Goal: Task Accomplishment & Management: Manage account settings

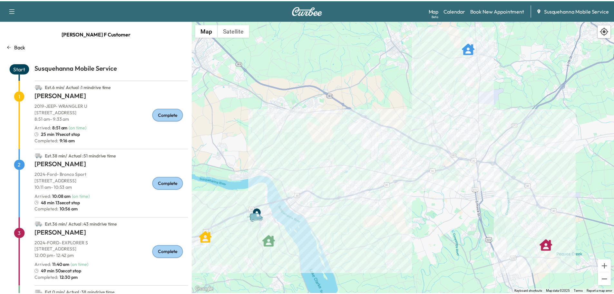
scroll to position [82, 0]
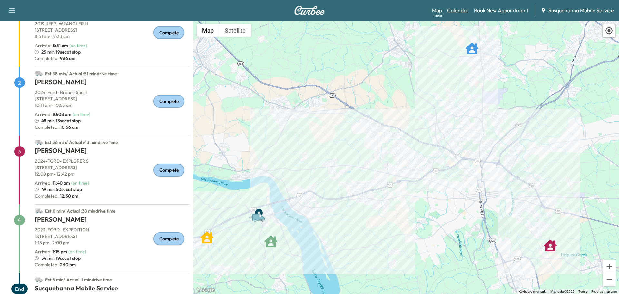
click at [459, 8] on link "Calendar" at bounding box center [458, 10] width 22 height 8
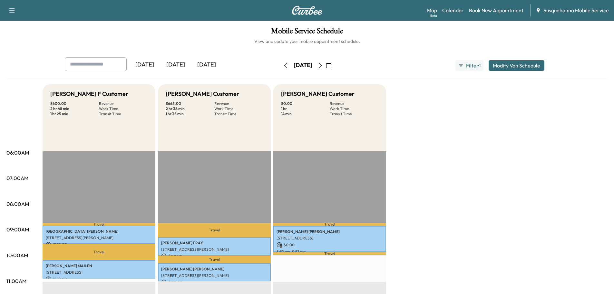
click at [323, 65] on icon "button" at bounding box center [320, 65] width 5 height 5
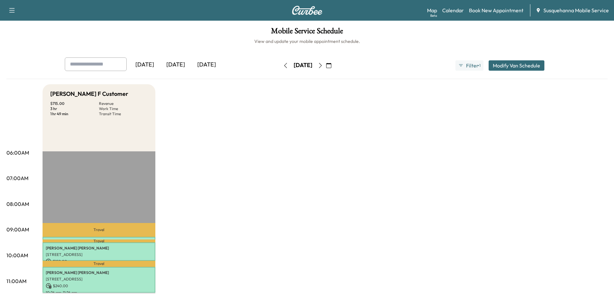
scroll to position [34, 0]
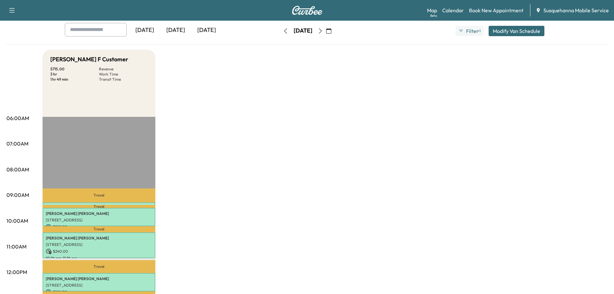
click at [283, 30] on icon "button" at bounding box center [285, 30] width 5 height 5
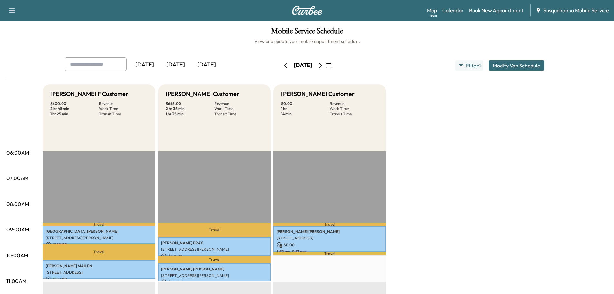
click at [323, 67] on icon "button" at bounding box center [320, 65] width 5 height 5
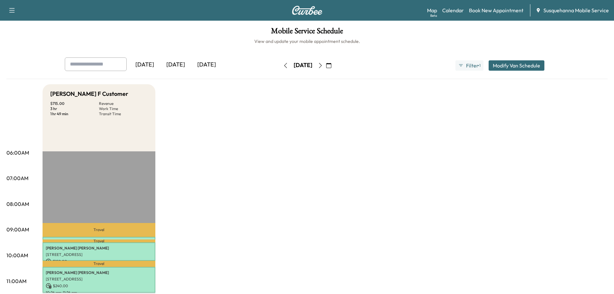
click at [331, 65] on icon "button" at bounding box center [328, 65] width 5 height 5
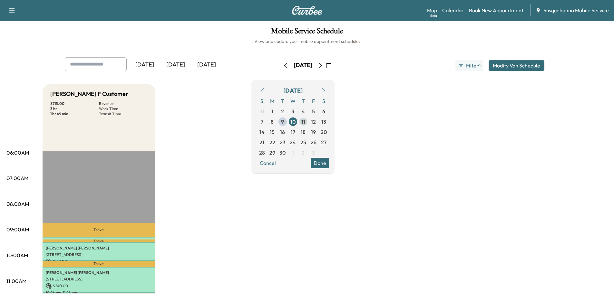
click at [308, 124] on span "11" at bounding box center [303, 121] width 10 height 10
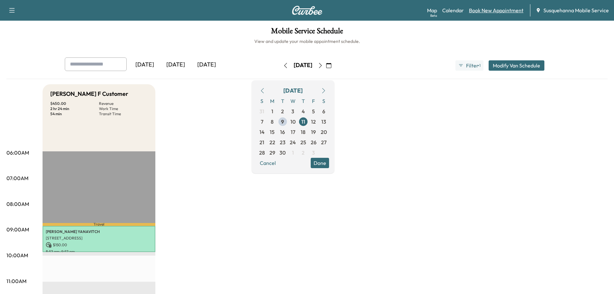
click at [486, 10] on link "Book New Appointment" at bounding box center [496, 10] width 54 height 8
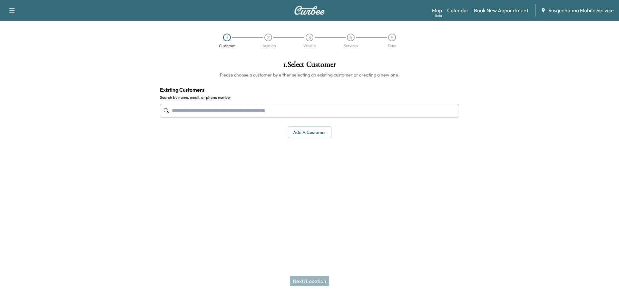
click at [266, 107] on input "text" at bounding box center [309, 111] width 299 height 14
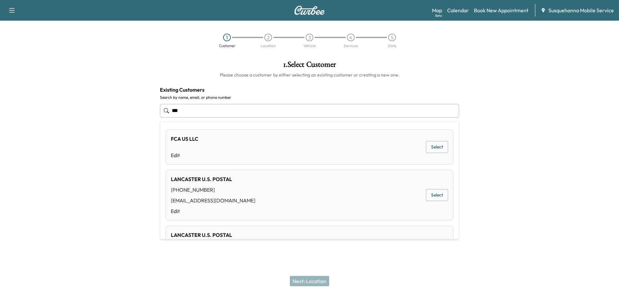
scroll to position [34, 0]
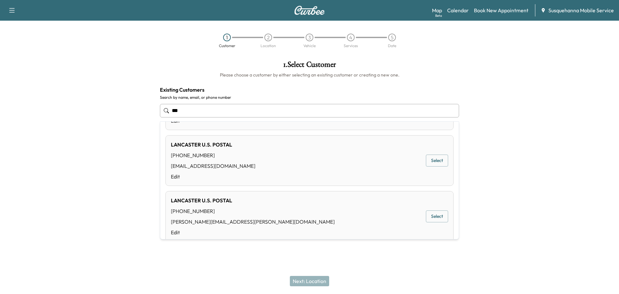
click at [334, 212] on div "LANCASTER U.S. POSTAL [PHONE_NUMBER] [PERSON_NAME][EMAIL_ADDRESS][PERSON_NAME][…" at bounding box center [309, 216] width 288 height 51
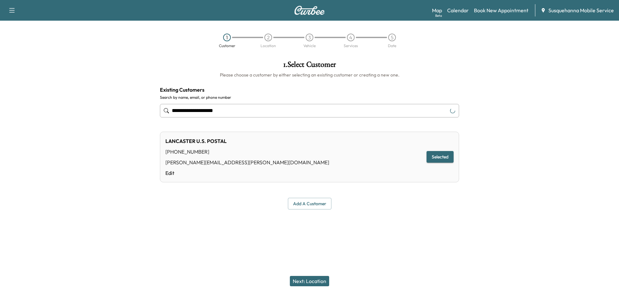
type input "**********"
click at [324, 279] on button "Next: Location" at bounding box center [309, 281] width 39 height 10
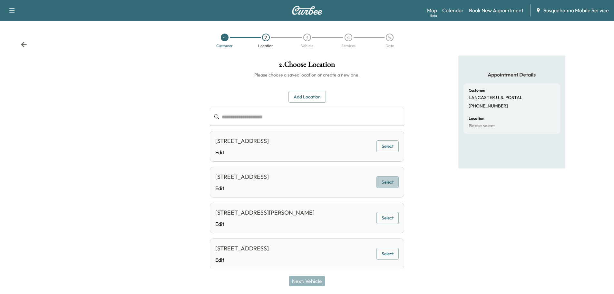
click at [386, 184] on button "Select" at bounding box center [387, 182] width 22 height 12
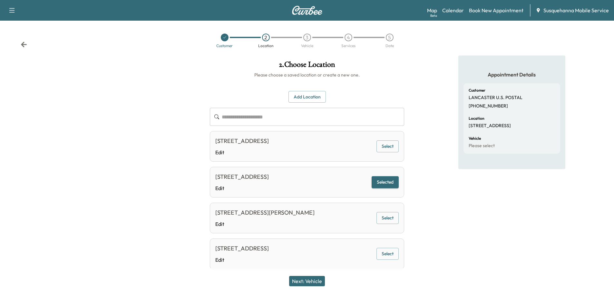
click at [316, 285] on button "Next: Vehicle" at bounding box center [307, 281] width 36 height 10
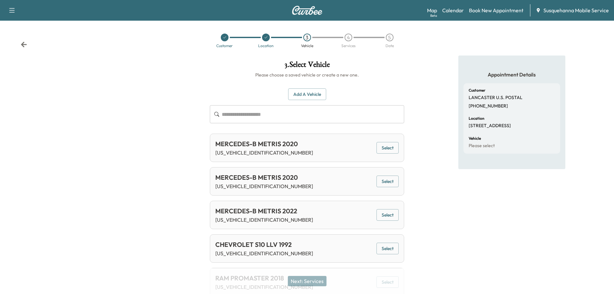
click at [392, 147] on button "Select" at bounding box center [387, 148] width 22 height 12
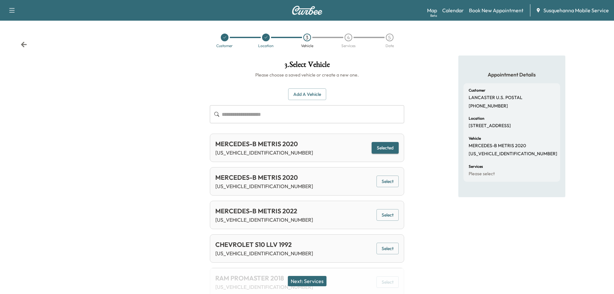
click at [321, 280] on button "Next: Services" at bounding box center [307, 281] width 39 height 10
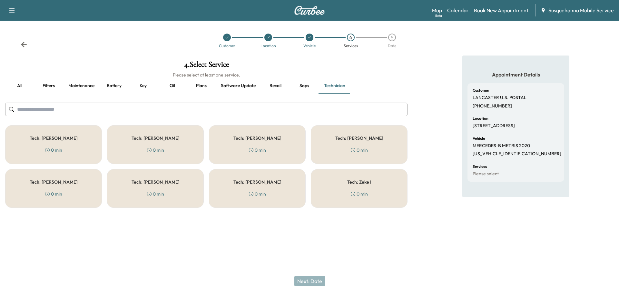
click at [111, 109] on input "text" at bounding box center [206, 110] width 402 height 14
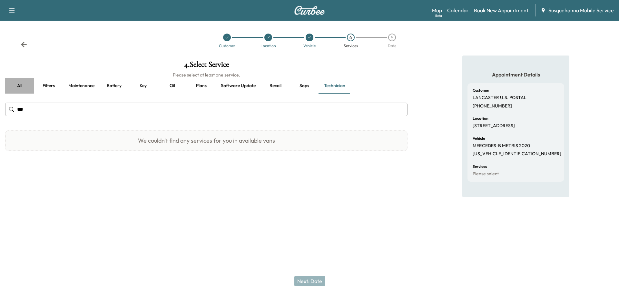
click at [18, 88] on button "all" at bounding box center [19, 85] width 29 height 15
click at [33, 106] on input "***" at bounding box center [206, 110] width 402 height 14
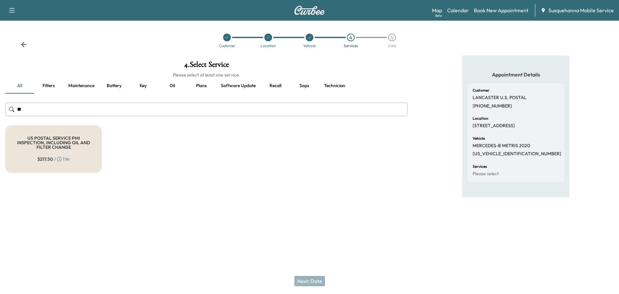
type input "*"
type input "**"
click at [37, 147] on h5 "US POSTAL SERVICE PMI INSPECTION, INCLUDING OIL AND FILTER CHANGE" at bounding box center [53, 143] width 75 height 14
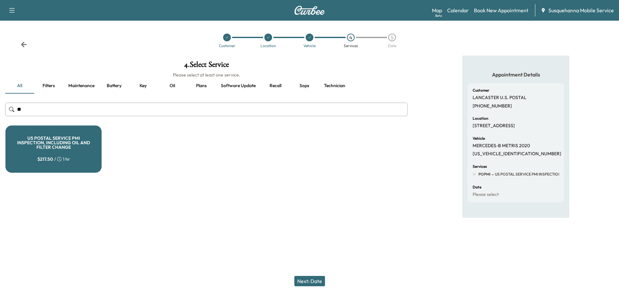
click at [336, 87] on button "Technician" at bounding box center [335, 85] width 32 height 15
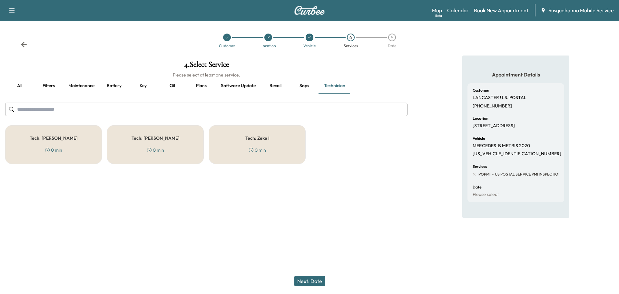
click at [85, 143] on div "Tech: [PERSON_NAME] F 0 min" at bounding box center [53, 144] width 97 height 39
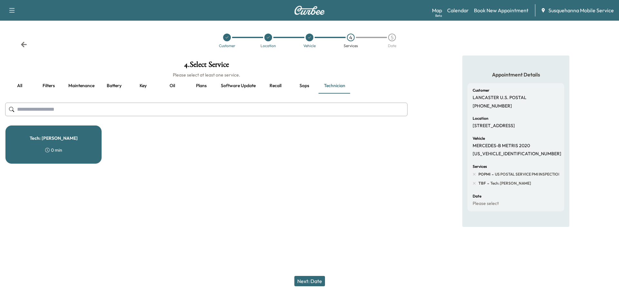
click at [316, 283] on button "Next: Date" at bounding box center [309, 281] width 31 height 10
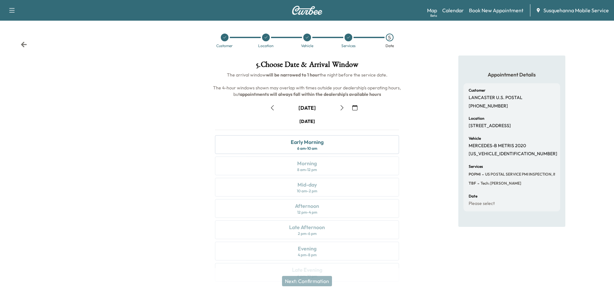
click at [353, 106] on icon "button" at bounding box center [354, 107] width 5 height 5
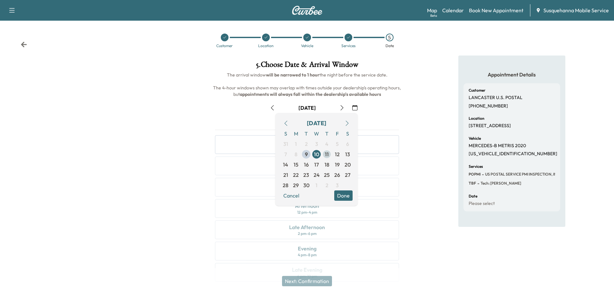
click at [329, 156] on span "11" at bounding box center [327, 154] width 10 height 10
click at [344, 191] on button "Done" at bounding box center [343, 195] width 18 height 10
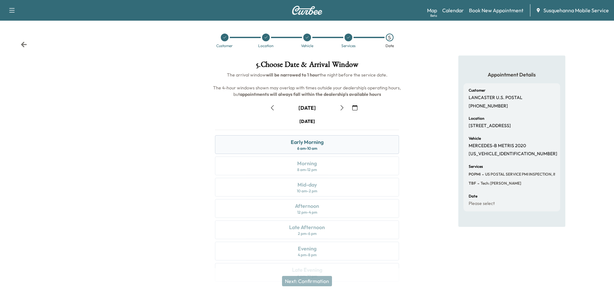
click at [354, 145] on div "Early Morning 6 am - 10 am" at bounding box center [307, 144] width 184 height 19
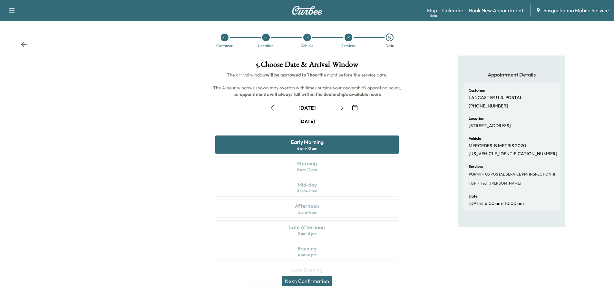
click at [313, 277] on button "Next: Confirmation" at bounding box center [307, 281] width 50 height 10
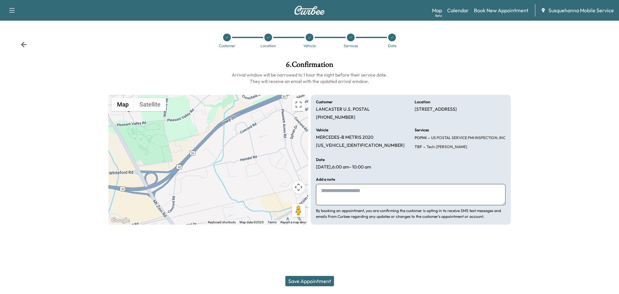
click at [313, 281] on button "Save Appointment" at bounding box center [309, 281] width 49 height 10
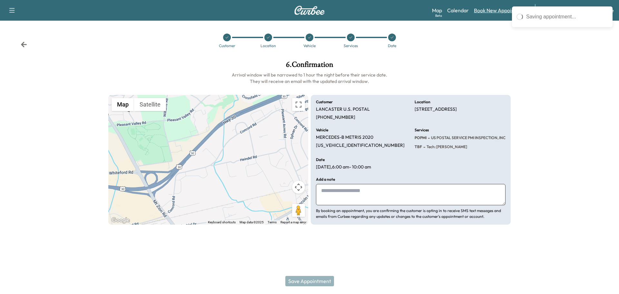
click at [490, 13] on link "Book New Appointment" at bounding box center [501, 10] width 54 height 8
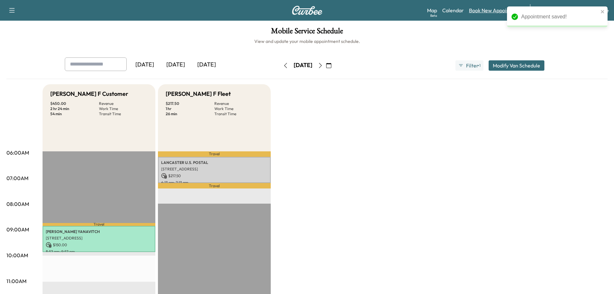
click at [487, 10] on link "Book New Appointment" at bounding box center [496, 10] width 54 height 8
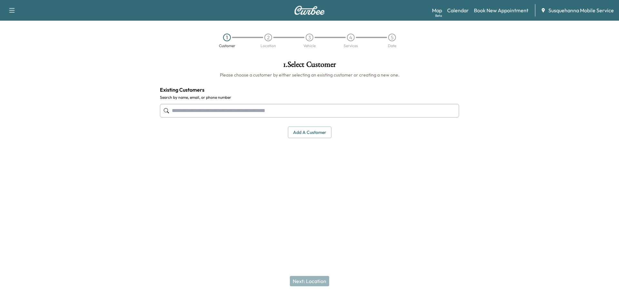
click at [300, 115] on input "text" at bounding box center [309, 111] width 299 height 14
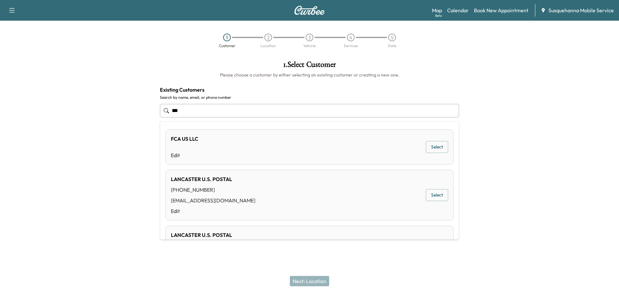
scroll to position [69, 0]
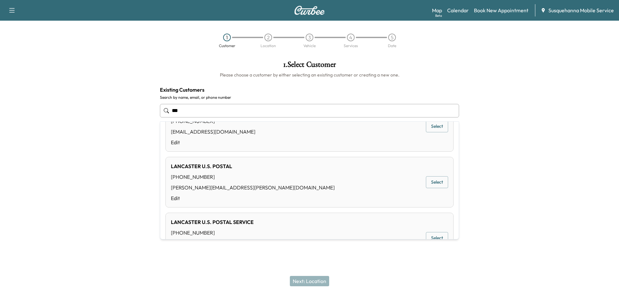
click at [279, 188] on div "LANCASTER U.S. POSTAL [PHONE_NUMBER] [PERSON_NAME][EMAIL_ADDRESS][PERSON_NAME][…" at bounding box center [309, 182] width 288 height 51
type input "**********"
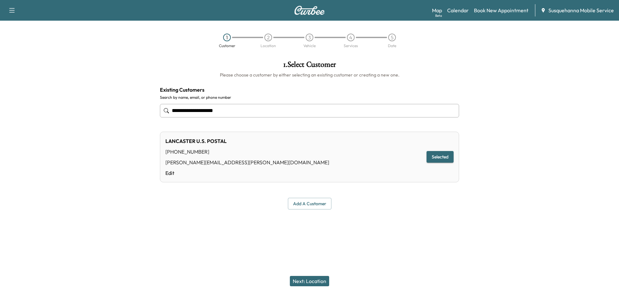
click at [317, 280] on button "Next: Location" at bounding box center [309, 281] width 39 height 10
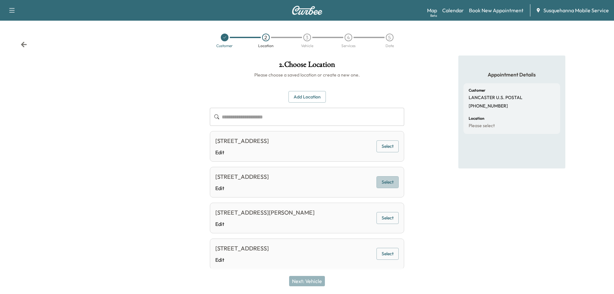
click at [388, 178] on button "Select" at bounding box center [387, 182] width 22 height 12
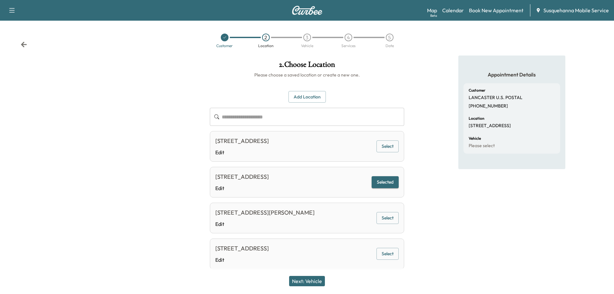
click at [302, 282] on button "Next: Vehicle" at bounding box center [307, 281] width 36 height 10
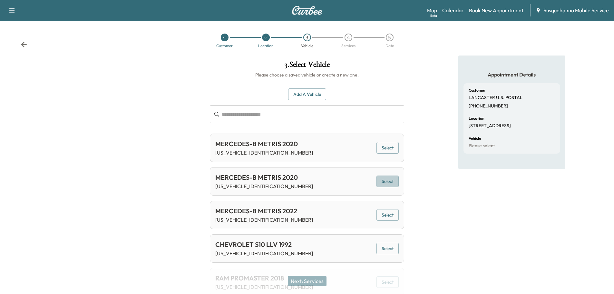
click at [385, 179] on button "Select" at bounding box center [387, 181] width 22 height 12
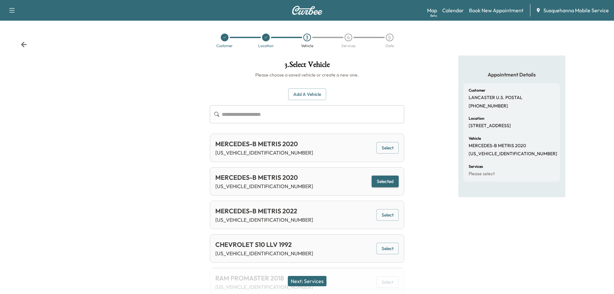
click at [308, 281] on button "Next: Services" at bounding box center [307, 281] width 39 height 10
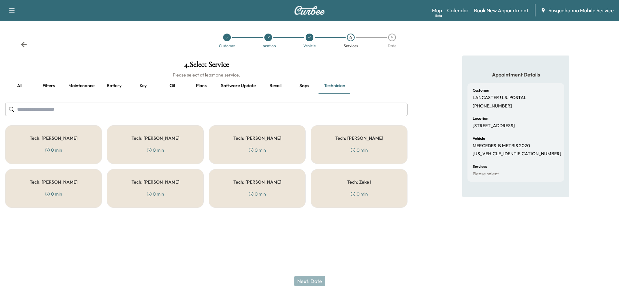
click at [17, 87] on button "all" at bounding box center [19, 85] width 29 height 15
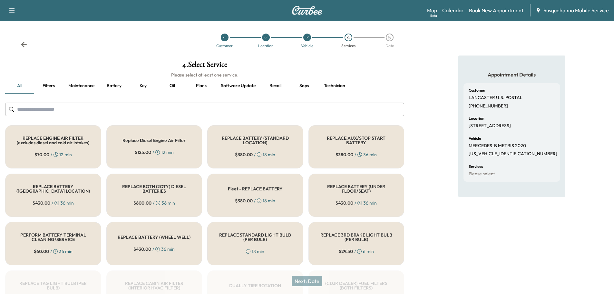
click at [46, 113] on input "text" at bounding box center [204, 110] width 399 height 14
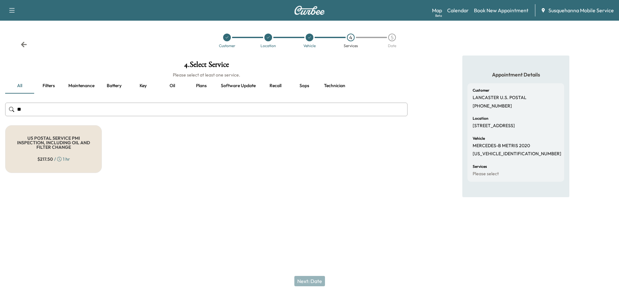
type input "**"
click at [46, 141] on h5 "US POSTAL SERVICE PMI INSPECTION, INCLUDING OIL AND FILTER CHANGE" at bounding box center [53, 143] width 75 height 14
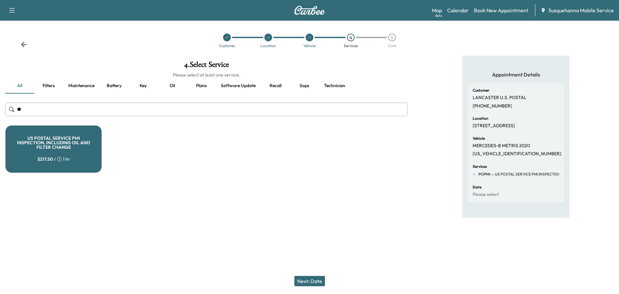
click at [328, 88] on button "Technician" at bounding box center [335, 85] width 32 height 15
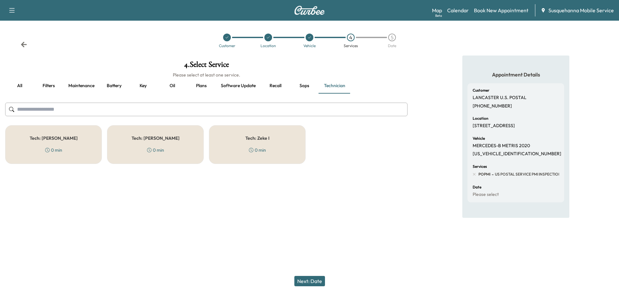
click at [173, 156] on div "Tech: [PERSON_NAME] 0 min" at bounding box center [155, 144] width 97 height 39
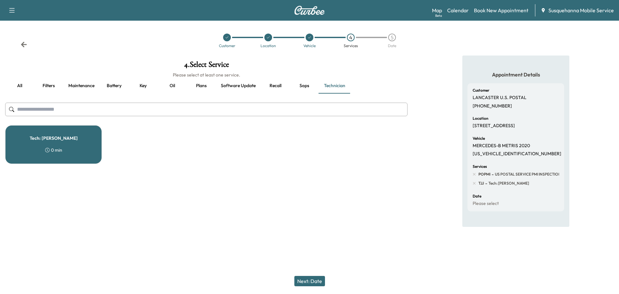
click at [307, 280] on button "Next: Date" at bounding box center [309, 281] width 31 height 10
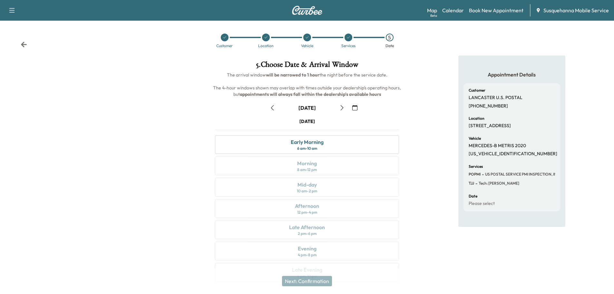
click at [356, 110] on icon "button" at bounding box center [354, 107] width 5 height 5
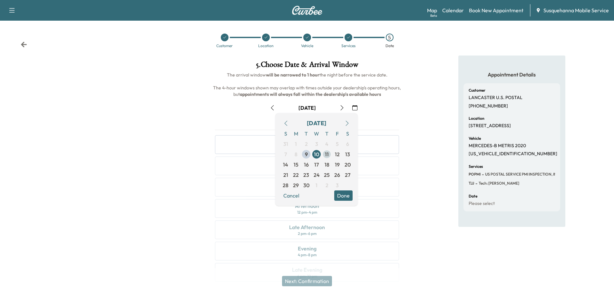
click at [329, 154] on span "11" at bounding box center [327, 154] width 10 height 10
click at [346, 192] on button "Done" at bounding box center [343, 195] width 18 height 10
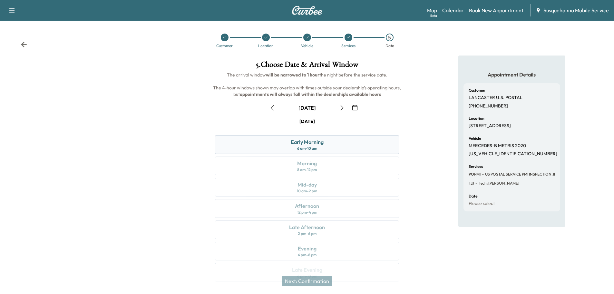
click at [321, 144] on div "Early Morning" at bounding box center [307, 142] width 33 height 8
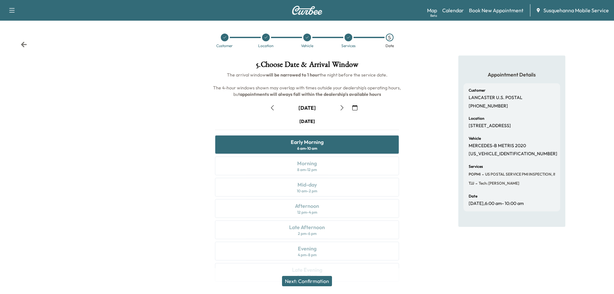
click at [312, 281] on button "Next: Confirmation" at bounding box center [307, 281] width 50 height 10
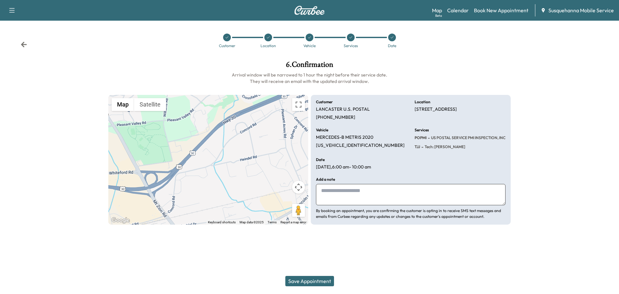
click at [317, 280] on button "Save Appointment" at bounding box center [309, 281] width 49 height 10
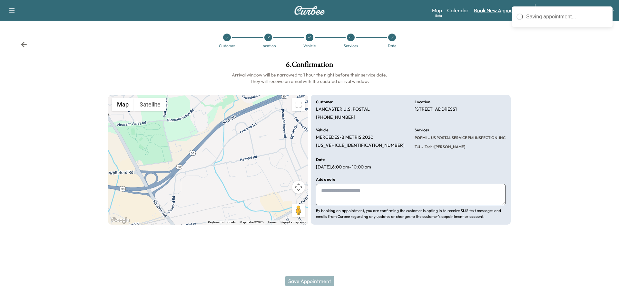
click at [492, 8] on link "Book New Appointment" at bounding box center [501, 10] width 54 height 8
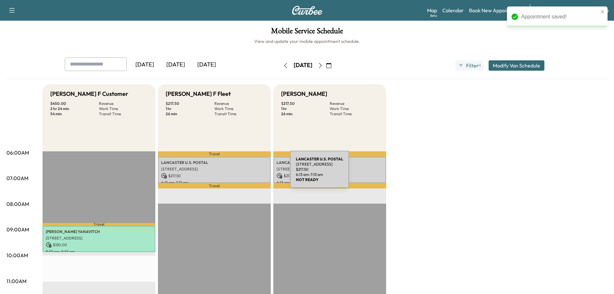
click at [242, 173] on p "$ 217.50" at bounding box center [214, 176] width 106 height 6
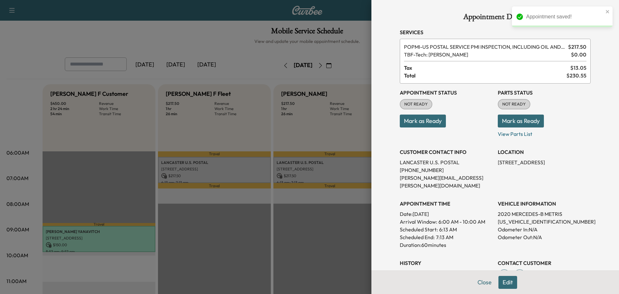
click at [523, 125] on button "Mark as Ready" at bounding box center [521, 120] width 46 height 13
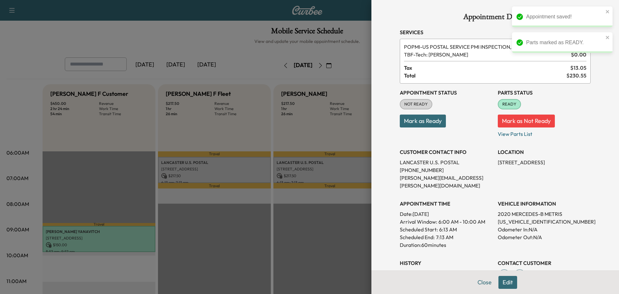
click at [435, 127] on div "Appointment Status NOT READY Mark as Ready" at bounding box center [446, 110] width 93 height 54
click at [400, 122] on button "Mark as Ready" at bounding box center [423, 120] width 46 height 13
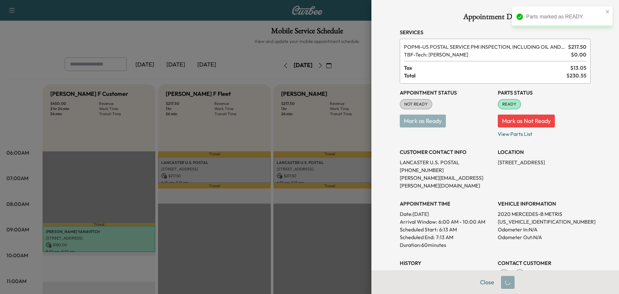
click at [302, 165] on div at bounding box center [309, 147] width 619 height 294
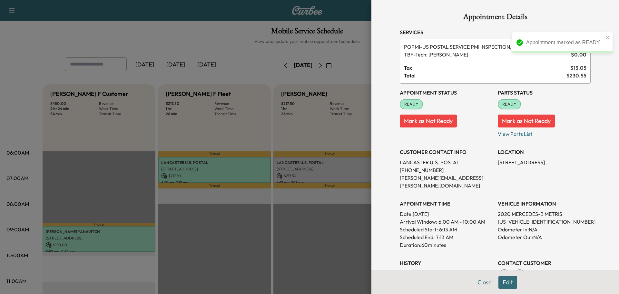
click at [338, 179] on div at bounding box center [309, 147] width 619 height 294
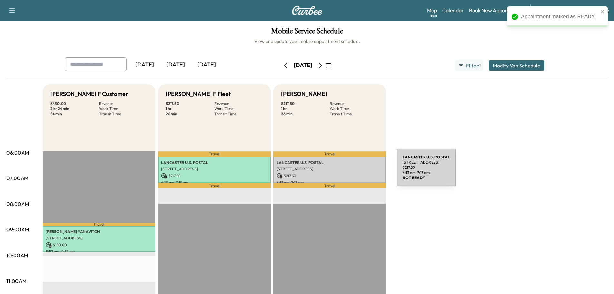
click at [348, 171] on p "[STREET_ADDRESS]" at bounding box center [330, 168] width 106 height 5
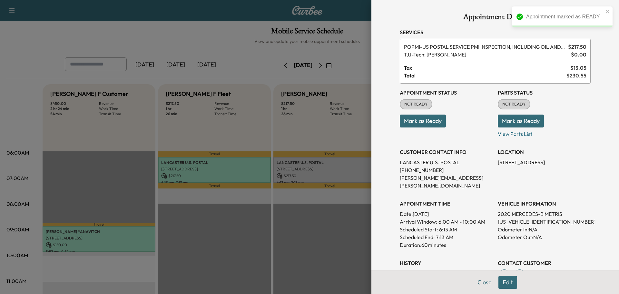
click at [507, 123] on button "Mark as Ready" at bounding box center [521, 120] width 46 height 13
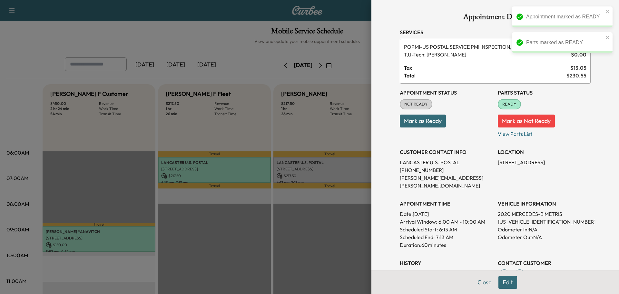
click at [412, 123] on button "Mark as Ready" at bounding box center [423, 120] width 46 height 13
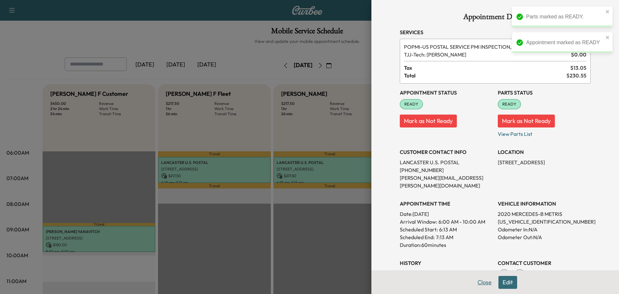
click at [477, 277] on button "Close" at bounding box center [484, 282] width 23 height 13
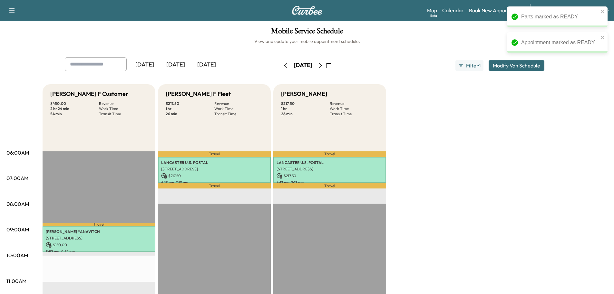
click at [326, 69] on button "button" at bounding box center [320, 65] width 11 height 10
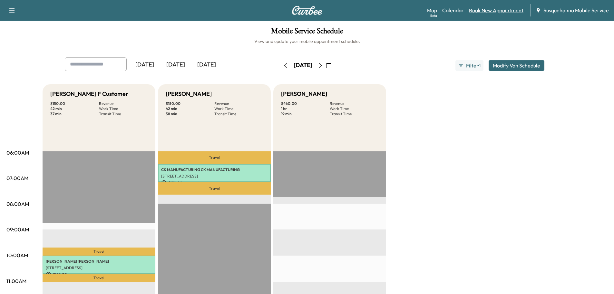
click at [502, 8] on link "Book New Appointment" at bounding box center [496, 10] width 54 height 8
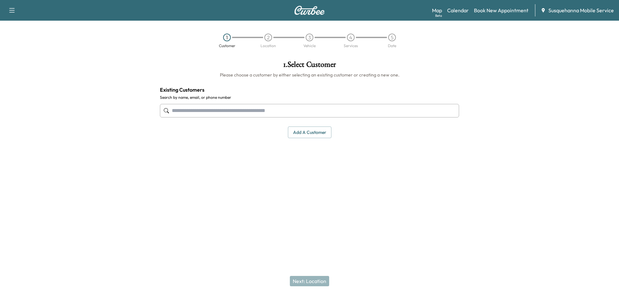
click at [307, 107] on input "text" at bounding box center [309, 111] width 299 height 14
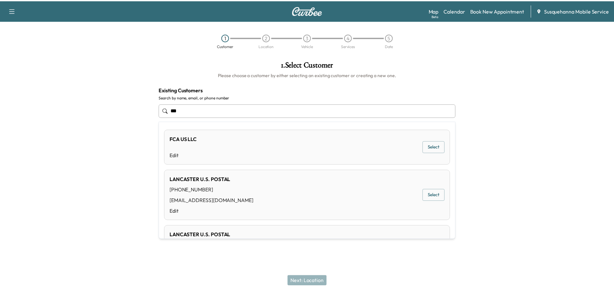
scroll to position [34, 0]
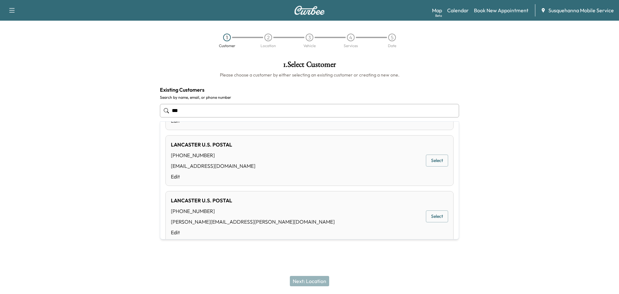
click at [282, 201] on div "LANCASTER U.S. POSTAL [PHONE_NUMBER] [PERSON_NAME][EMAIL_ADDRESS][PERSON_NAME][…" at bounding box center [309, 216] width 288 height 51
type input "**********"
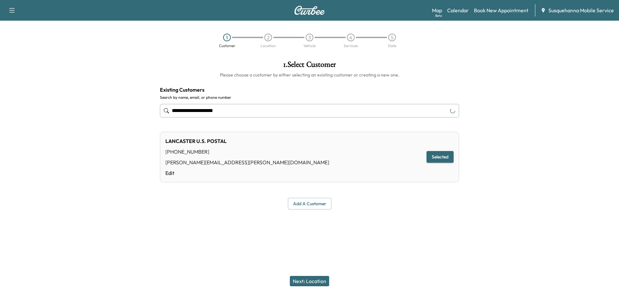
drag, startPoint x: 317, startPoint y: 281, endPoint x: 328, endPoint y: 276, distance: 11.8
click at [317, 281] on button "Next: Location" at bounding box center [309, 281] width 39 height 10
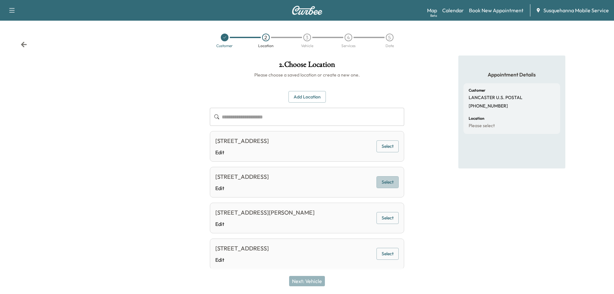
click at [383, 180] on button "Select" at bounding box center [387, 182] width 22 height 12
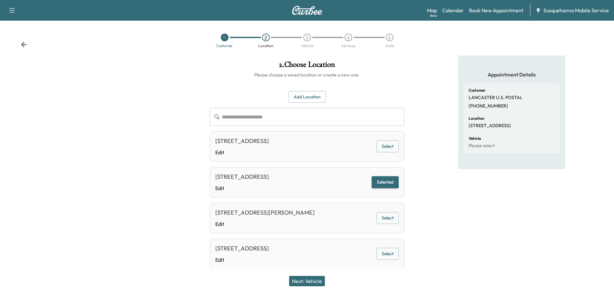
click at [307, 275] on div "Next: Vehicle" at bounding box center [307, 281] width 614 height 26
click at [313, 278] on button "Next: Vehicle" at bounding box center [307, 281] width 36 height 10
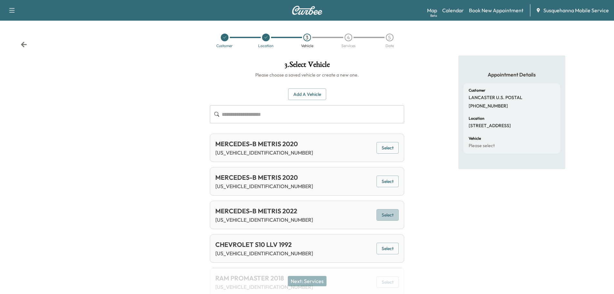
click at [392, 219] on button "Select" at bounding box center [387, 215] width 22 height 12
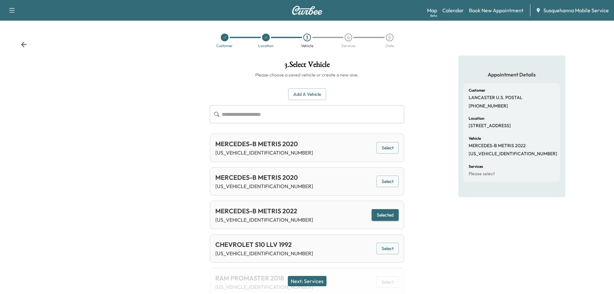
click at [324, 281] on button "Next: Services" at bounding box center [307, 281] width 39 height 10
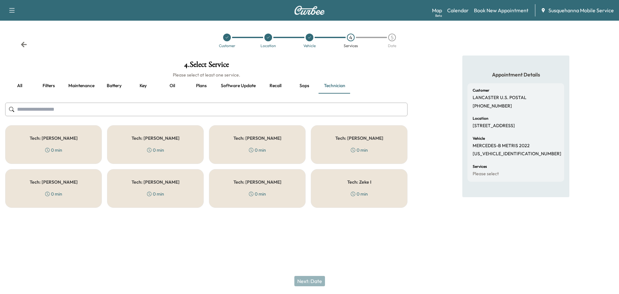
click at [26, 87] on button "all" at bounding box center [19, 85] width 29 height 15
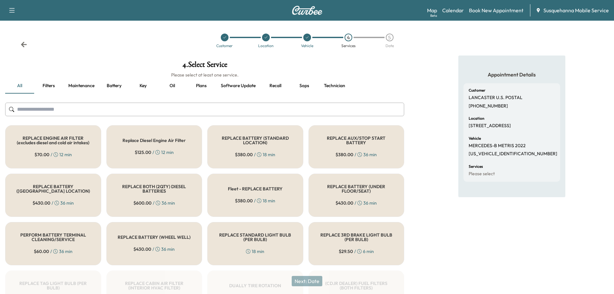
click at [64, 108] on input "text" at bounding box center [204, 110] width 399 height 14
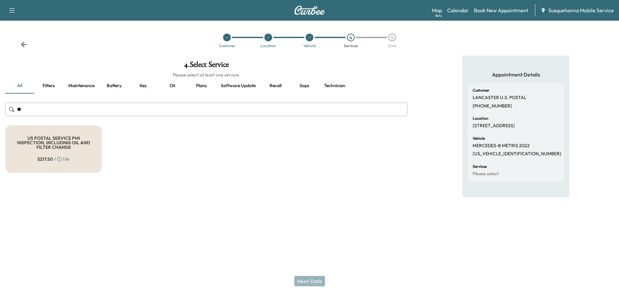
type input "**"
click at [63, 134] on div "US POSTAL SERVICE PMI INSPECTION, INCLUDING OIL AND FILTER CHANGE $ 217.50 / 1 …" at bounding box center [53, 149] width 97 height 48
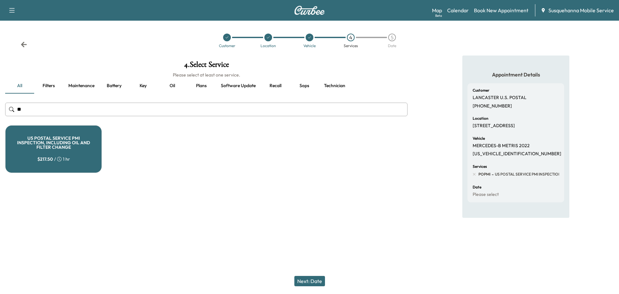
click at [336, 89] on button "Technician" at bounding box center [335, 85] width 32 height 15
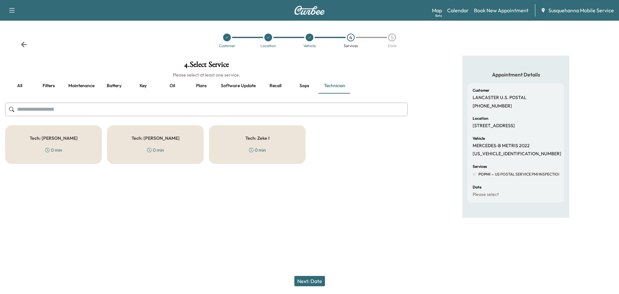
click at [98, 134] on div "Tech: [PERSON_NAME] F 0 min" at bounding box center [53, 144] width 97 height 39
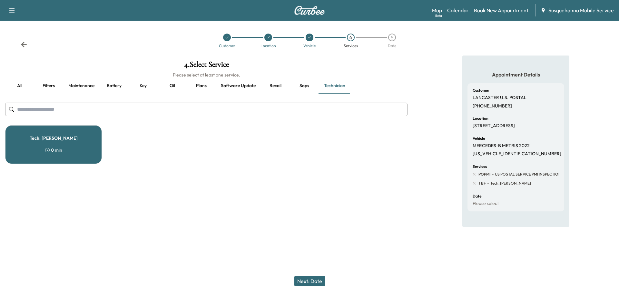
click at [311, 281] on button "Next: Date" at bounding box center [309, 281] width 31 height 10
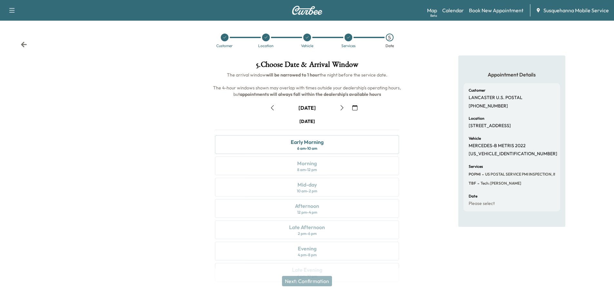
click at [357, 107] on icon "button" at bounding box center [354, 107] width 5 height 5
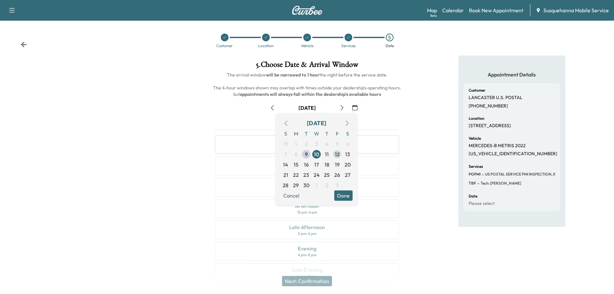
click at [340, 154] on span "12" at bounding box center [337, 154] width 10 height 10
click at [344, 197] on button "Done" at bounding box center [343, 195] width 18 height 10
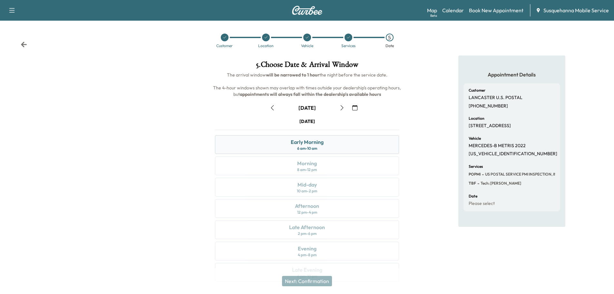
click at [315, 148] on div "6 am - 10 am" at bounding box center [307, 148] width 20 height 5
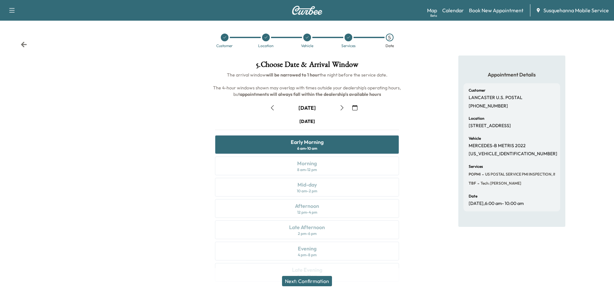
click at [321, 278] on button "Next: Confirmation" at bounding box center [307, 281] width 50 height 10
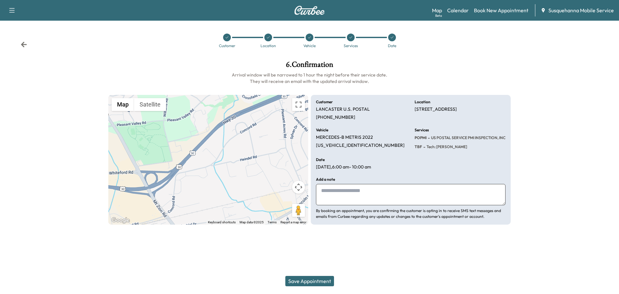
click at [319, 279] on button "Save Appointment" at bounding box center [309, 281] width 49 height 10
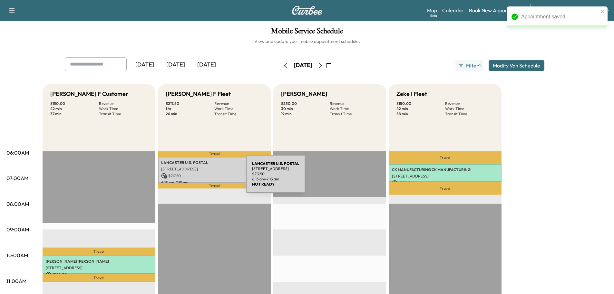
click at [198, 178] on p "$ 217.50" at bounding box center [214, 176] width 106 height 6
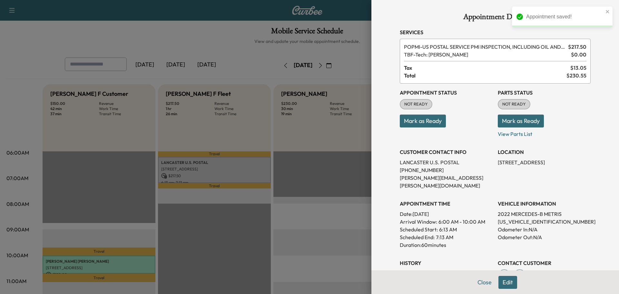
click at [510, 117] on button "Mark as Ready" at bounding box center [521, 120] width 46 height 13
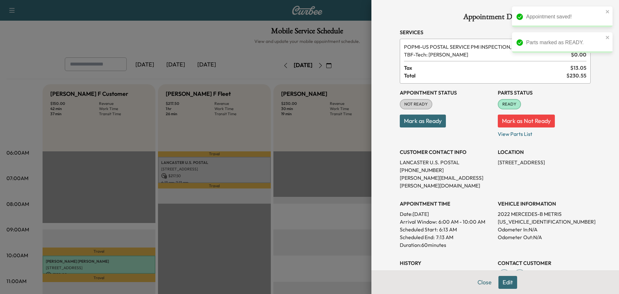
click at [437, 126] on button "Mark as Ready" at bounding box center [423, 120] width 46 height 13
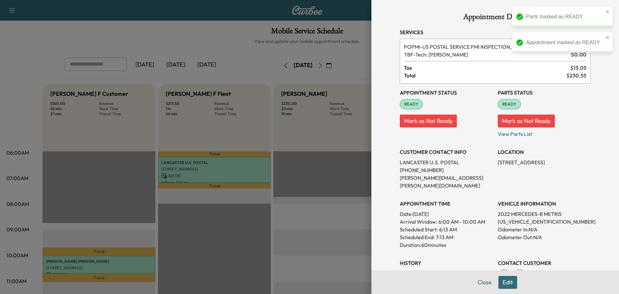
click at [483, 284] on button "Close" at bounding box center [484, 282] width 23 height 13
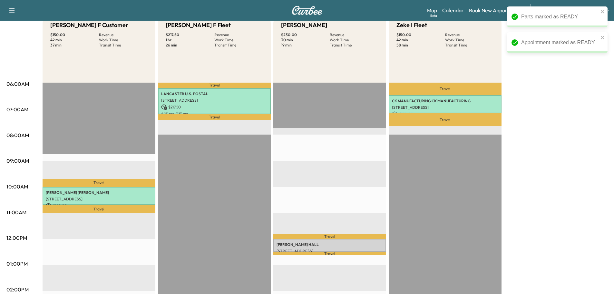
scroll to position [34, 0]
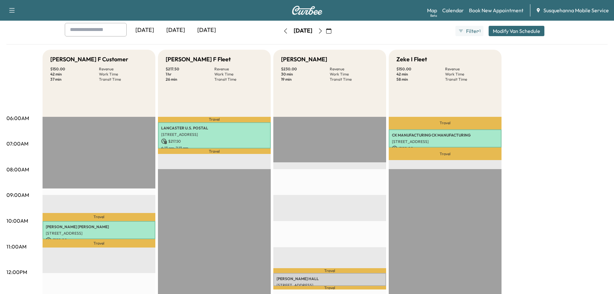
click at [520, 28] on button "Modify Van Schedule" at bounding box center [517, 31] width 56 height 10
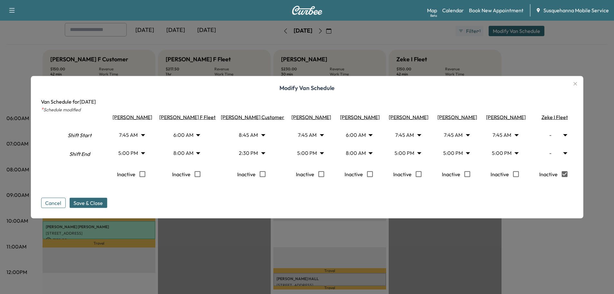
click at [86, 211] on div "Modify Van Schedule Van Schedule for [DATE] * Schedule modified Shift Start Shi…" at bounding box center [307, 147] width 553 height 142
click at [90, 206] on span "Save & Close" at bounding box center [87, 203] width 29 height 8
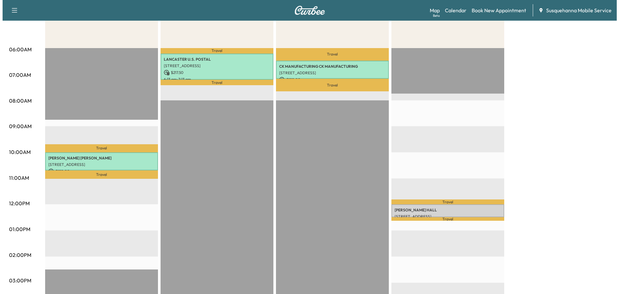
scroll to position [0, 0]
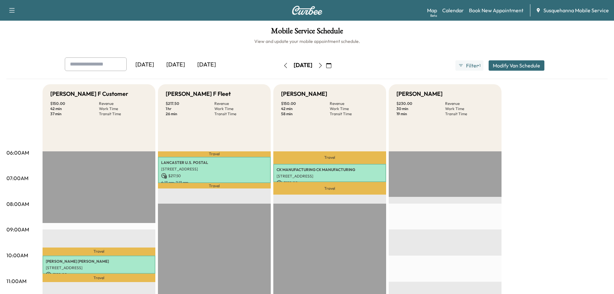
click at [283, 66] on icon "button" at bounding box center [285, 65] width 5 height 5
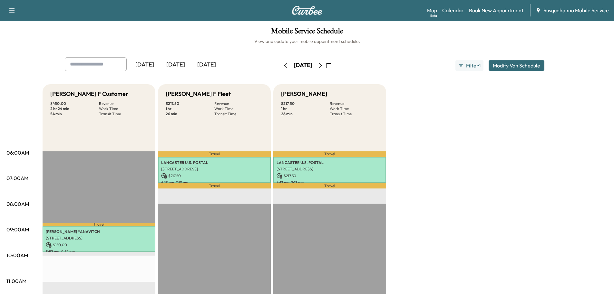
click at [280, 66] on button "button" at bounding box center [285, 65] width 11 height 10
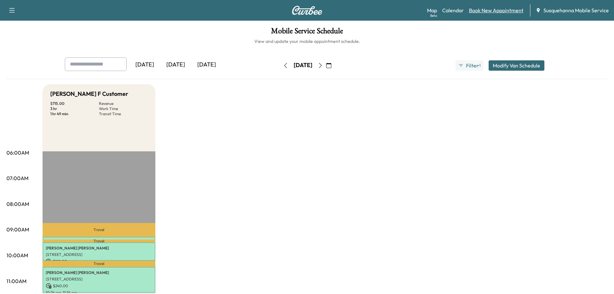
click at [489, 9] on link "Book New Appointment" at bounding box center [496, 10] width 54 height 8
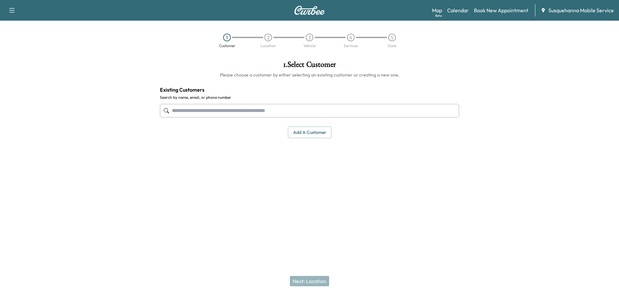
drag, startPoint x: 272, startPoint y: 115, endPoint x: 276, endPoint y: 110, distance: 6.9
click at [275, 111] on input "text" at bounding box center [309, 111] width 299 height 14
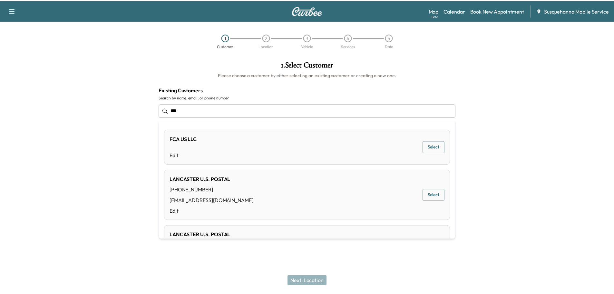
scroll to position [34, 0]
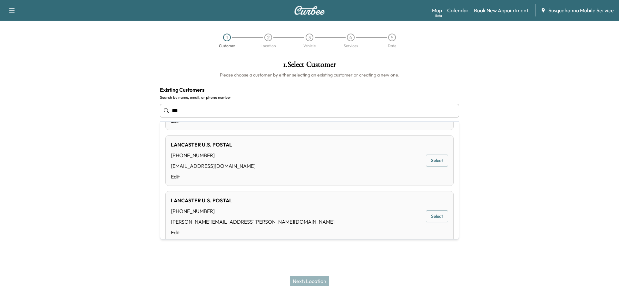
click at [285, 214] on div "LANCASTER U.S. POSTAL [PHONE_NUMBER] [PERSON_NAME][EMAIL_ADDRESS][PERSON_NAME][…" at bounding box center [309, 216] width 288 height 51
type input "**********"
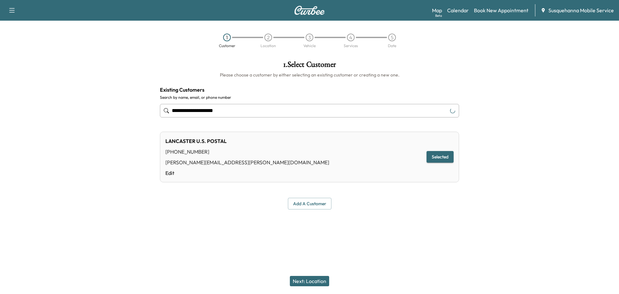
click at [308, 276] on button "Next: Location" at bounding box center [309, 281] width 39 height 10
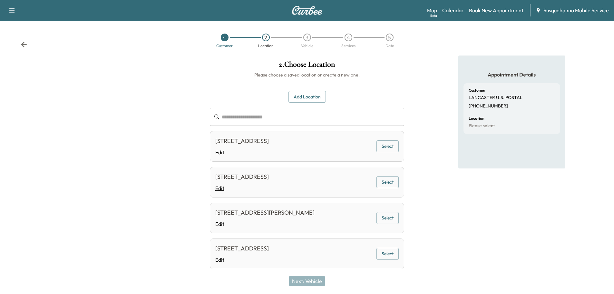
click at [269, 191] on link "Edit" at bounding box center [242, 188] width 54 height 8
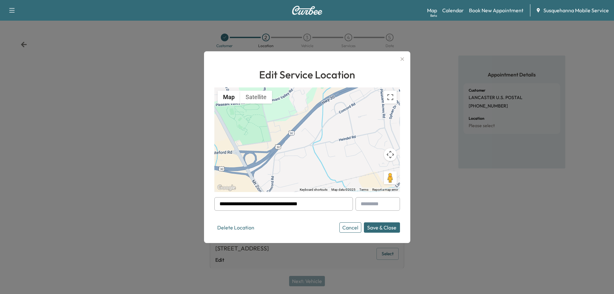
click at [382, 225] on button "Save & Close" at bounding box center [382, 227] width 36 height 10
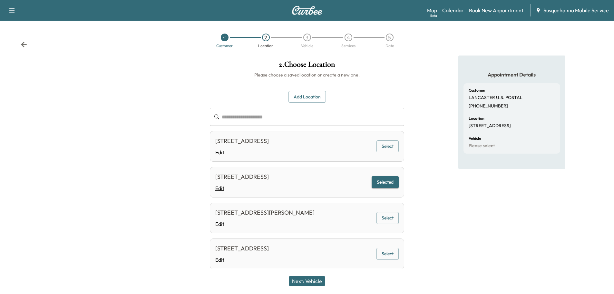
click at [269, 186] on link "Edit" at bounding box center [242, 188] width 54 height 8
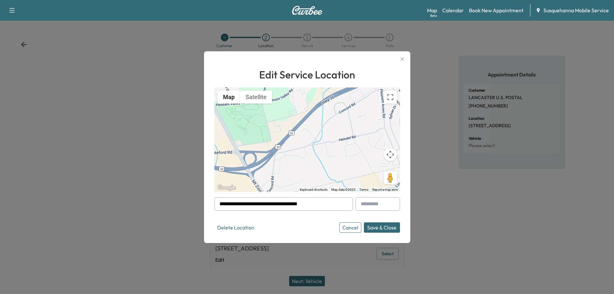
click at [347, 230] on button "Cancel" at bounding box center [350, 227] width 22 height 10
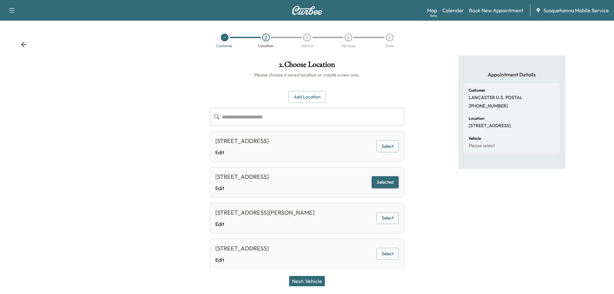
click at [317, 281] on button "Next: Vehicle" at bounding box center [307, 281] width 36 height 10
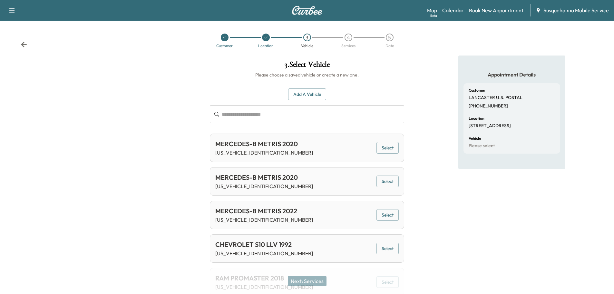
click at [379, 244] on button "Select" at bounding box center [387, 248] width 22 height 12
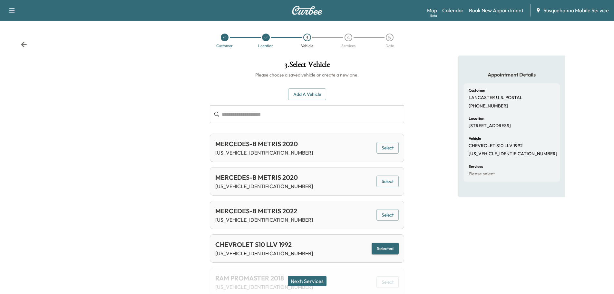
click at [329, 283] on div "Next: Services" at bounding box center [307, 281] width 614 height 26
click at [327, 283] on button "Next: Services" at bounding box center [307, 281] width 39 height 10
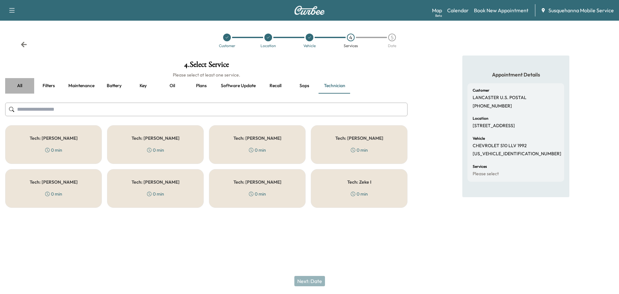
click at [22, 82] on button "all" at bounding box center [19, 85] width 29 height 15
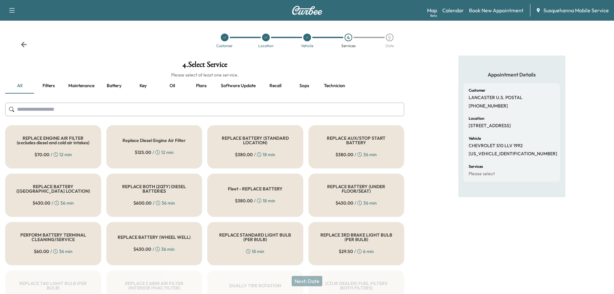
click at [73, 109] on input "text" at bounding box center [204, 110] width 399 height 14
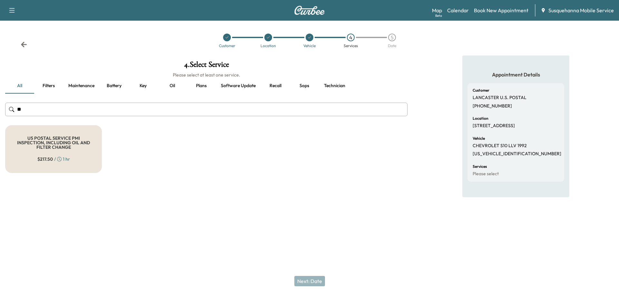
type input "**"
click at [52, 143] on h5 "US POSTAL SERVICE PMI INSPECTION, INCLUDING OIL AND FILTER CHANGE" at bounding box center [53, 143] width 75 height 14
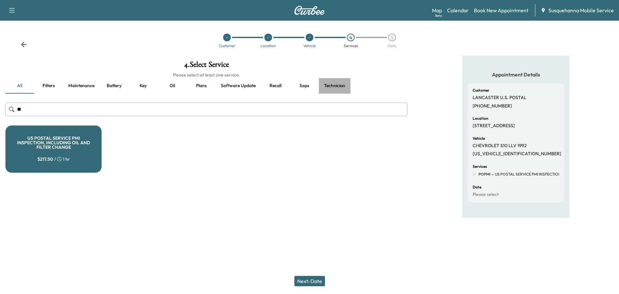
click at [340, 88] on button "Technician" at bounding box center [335, 85] width 32 height 15
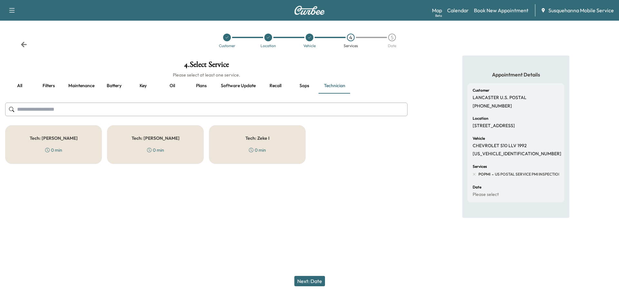
click at [84, 159] on div "Tech: [PERSON_NAME] F 0 min" at bounding box center [53, 144] width 97 height 39
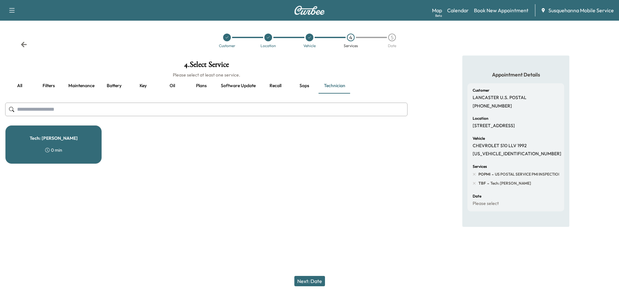
click at [321, 279] on button "Next: Date" at bounding box center [309, 281] width 31 height 10
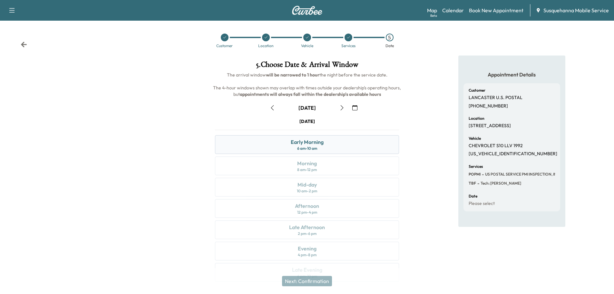
click at [331, 141] on div "Early Morning 6 am - 10 am" at bounding box center [307, 144] width 184 height 19
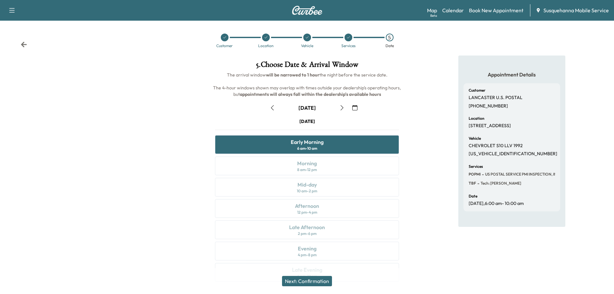
click at [315, 282] on button "Next: Confirmation" at bounding box center [307, 281] width 50 height 10
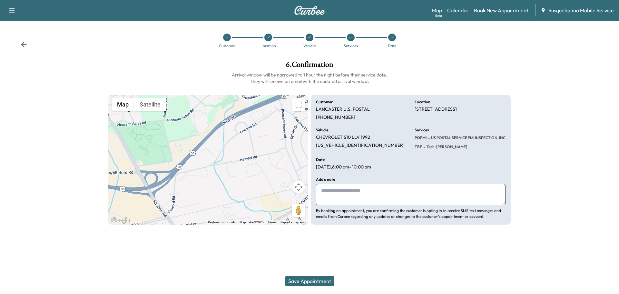
click at [315, 281] on button "Save Appointment" at bounding box center [309, 281] width 49 height 10
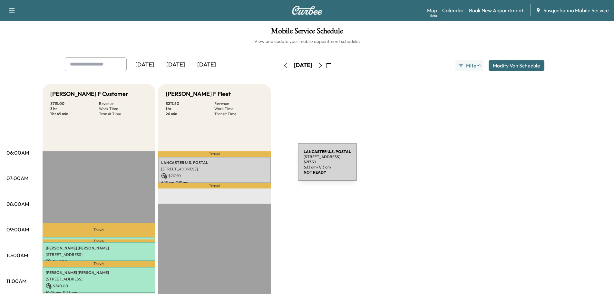
click at [249, 166] on div "LANCASTER U.S. POSTAL [STREET_ADDRESS] $ 217.50 6:13 am - 7:13 am" at bounding box center [214, 170] width 113 height 26
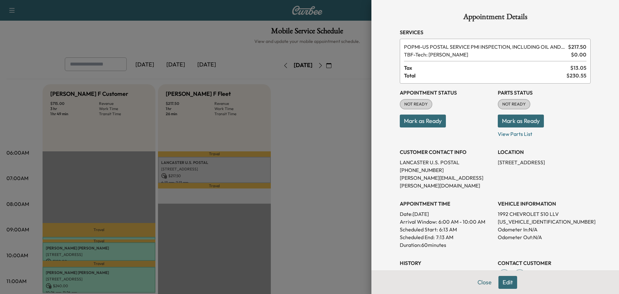
click at [503, 120] on button "Mark as Ready" at bounding box center [521, 120] width 46 height 13
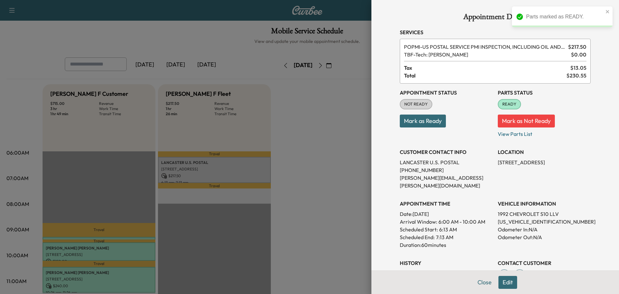
click at [437, 126] on button "Mark as Ready" at bounding box center [423, 120] width 46 height 13
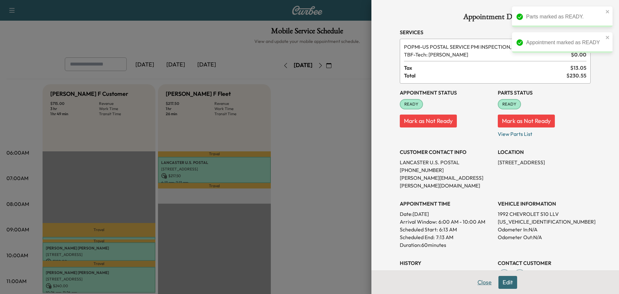
click at [475, 282] on button "Close" at bounding box center [484, 282] width 23 height 13
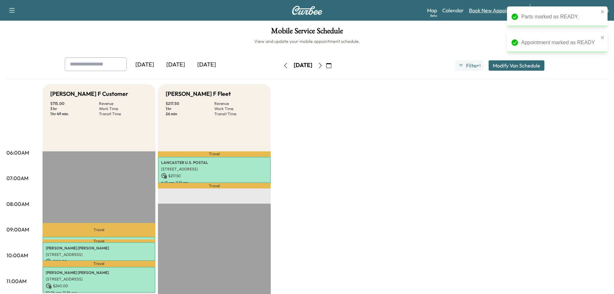
click at [484, 13] on link "Book New Appointment" at bounding box center [496, 10] width 54 height 8
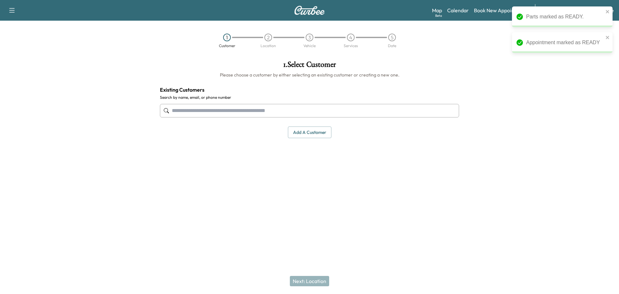
click at [335, 112] on input "text" at bounding box center [309, 111] width 299 height 14
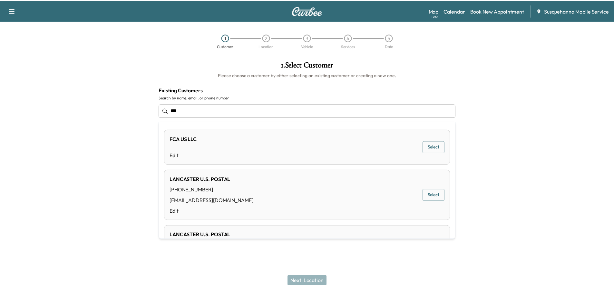
scroll to position [103, 0]
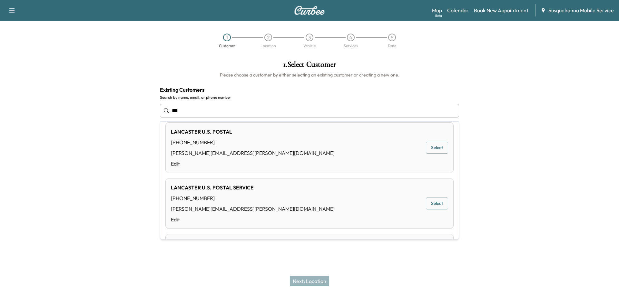
click at [216, 156] on div "[PERSON_NAME][EMAIL_ADDRESS][PERSON_NAME][DOMAIN_NAME]" at bounding box center [253, 153] width 164 height 8
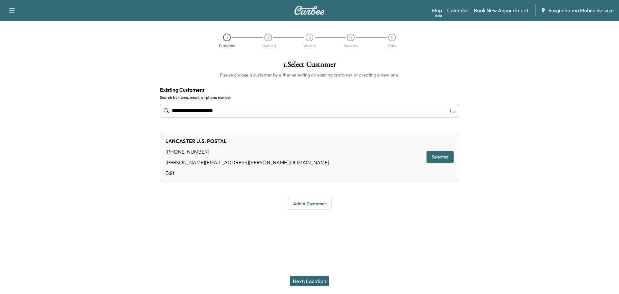
type input "**********"
click at [314, 280] on button "Next: Location" at bounding box center [309, 281] width 39 height 10
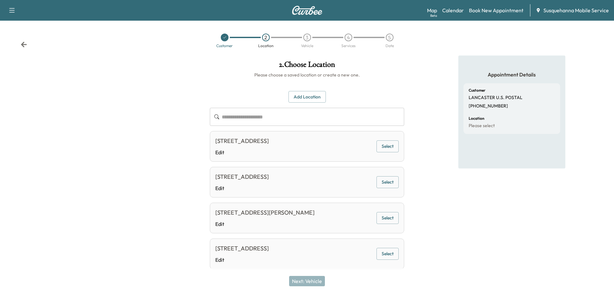
click at [333, 188] on div "[STREET_ADDRESS] Edit Select" at bounding box center [307, 182] width 194 height 31
click at [347, 190] on div "[STREET_ADDRESS] Edit Select" at bounding box center [307, 182] width 194 height 31
click at [382, 183] on button "Select" at bounding box center [387, 182] width 22 height 12
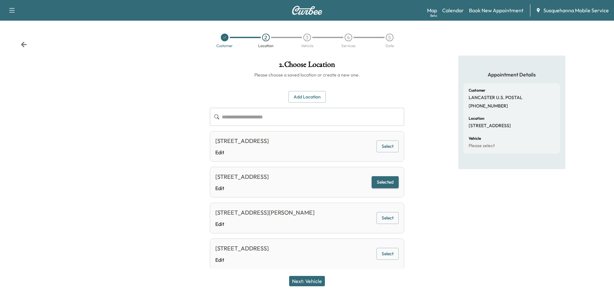
click at [316, 281] on button "Next: Vehicle" at bounding box center [307, 281] width 36 height 10
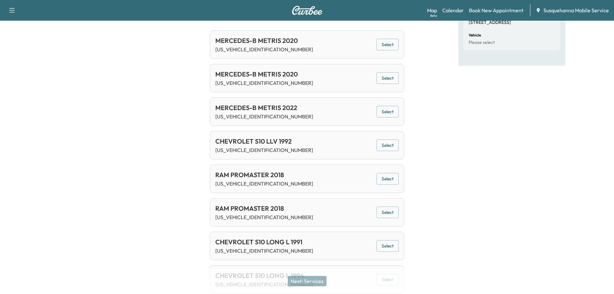
click at [387, 177] on button "Select" at bounding box center [387, 179] width 22 height 12
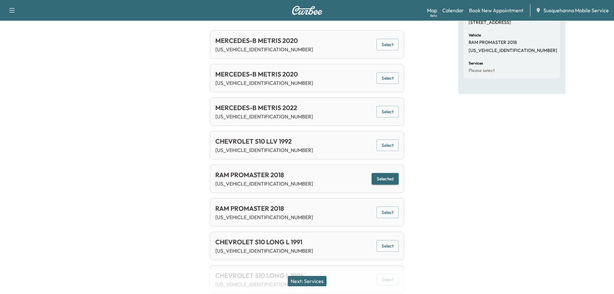
click at [315, 283] on button "Next: Services" at bounding box center [307, 281] width 39 height 10
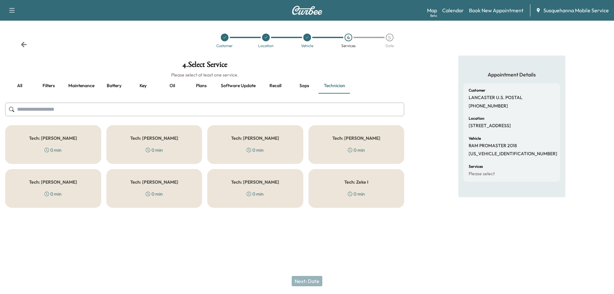
scroll to position [0, 0]
drag, startPoint x: 18, startPoint y: 85, endPoint x: 21, endPoint y: 87, distance: 3.5
click at [18, 85] on button "all" at bounding box center [19, 85] width 29 height 15
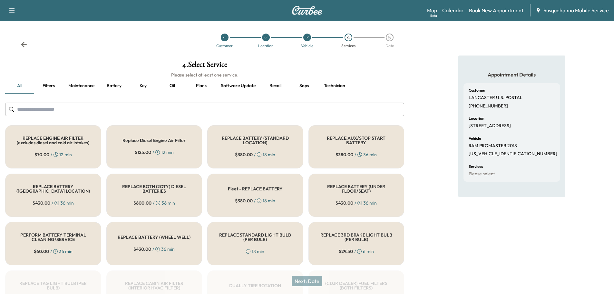
click at [49, 111] on input "text" at bounding box center [204, 110] width 399 height 14
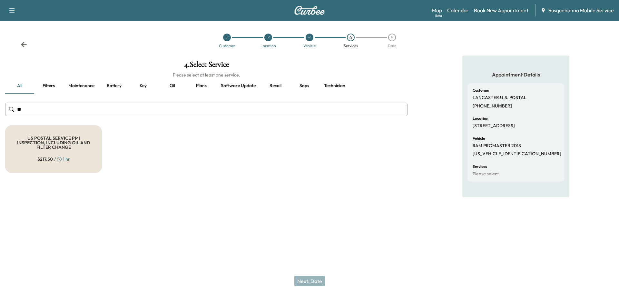
type input "**"
click at [73, 158] on div "US POSTAL SERVICE PMI INSPECTION, INCLUDING OIL AND FILTER CHANGE $ 217.50 / 1 …" at bounding box center [53, 149] width 97 height 48
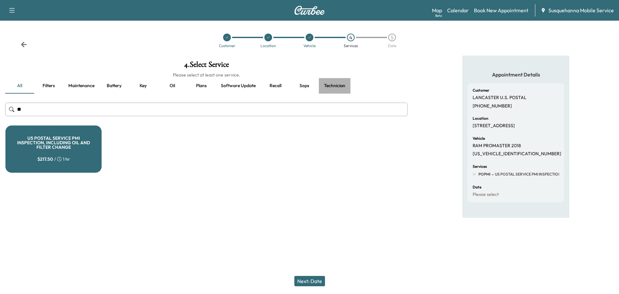
click at [330, 83] on button "Technician" at bounding box center [335, 85] width 32 height 15
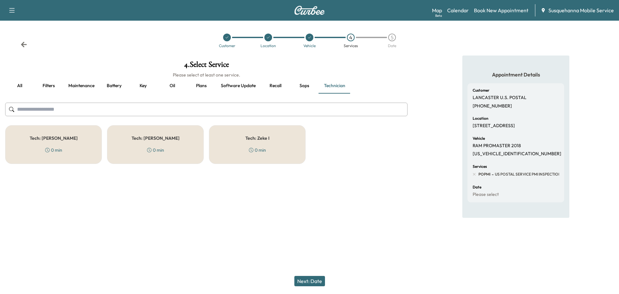
click at [186, 143] on div "Tech: [PERSON_NAME] 0 min" at bounding box center [155, 144] width 97 height 39
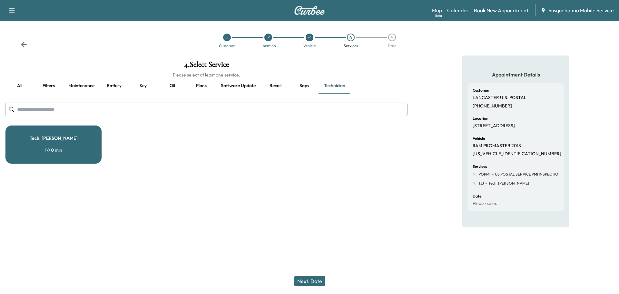
click at [317, 282] on button "Next: Date" at bounding box center [309, 281] width 31 height 10
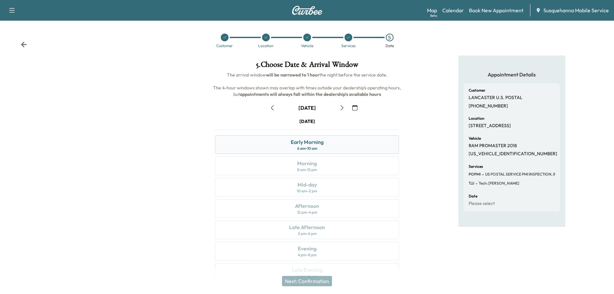
click at [359, 143] on div "Early Morning 6 am - 10 am" at bounding box center [307, 144] width 184 height 19
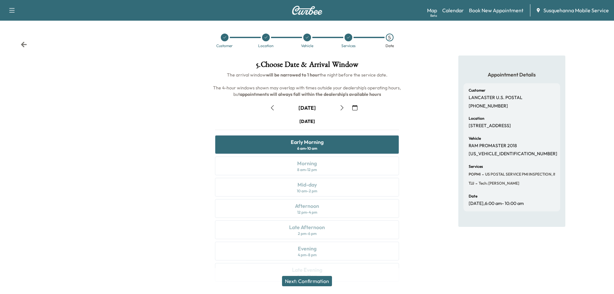
click at [354, 109] on icon "button" at bounding box center [354, 107] width 5 height 5
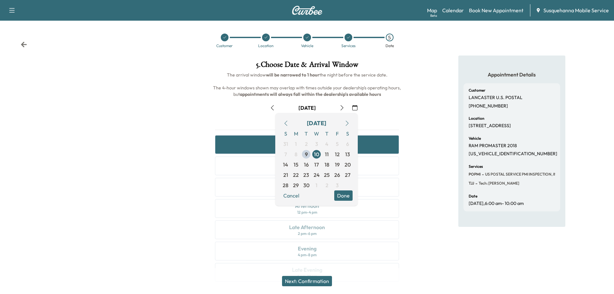
click at [354, 109] on icon "button" at bounding box center [354, 107] width 5 height 5
click at [348, 195] on button "Done" at bounding box center [343, 195] width 18 height 10
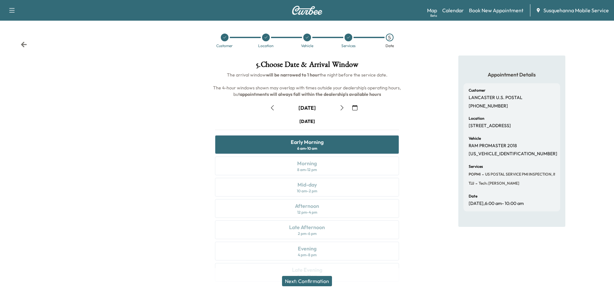
click at [320, 282] on button "Next: Confirmation" at bounding box center [307, 281] width 50 height 10
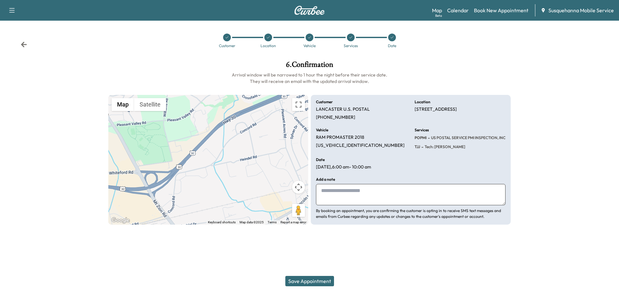
click at [320, 282] on button "Save Appointment" at bounding box center [309, 281] width 49 height 10
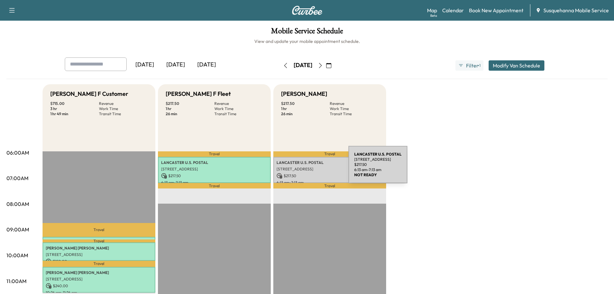
click at [300, 168] on p "[STREET_ADDRESS]" at bounding box center [330, 168] width 106 height 5
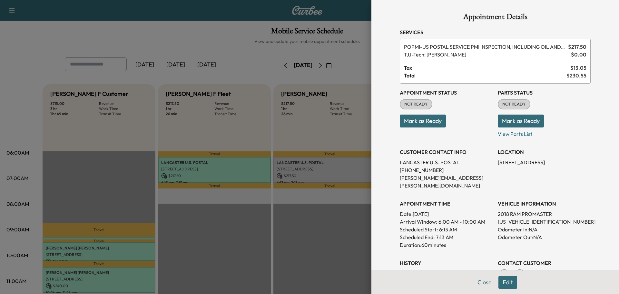
click at [507, 123] on button "Mark as Ready" at bounding box center [521, 120] width 46 height 13
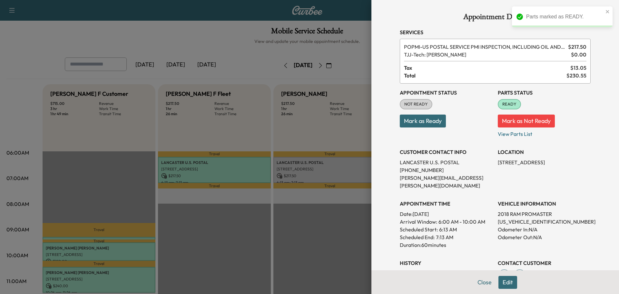
click at [422, 121] on button "Mark as Ready" at bounding box center [423, 120] width 46 height 13
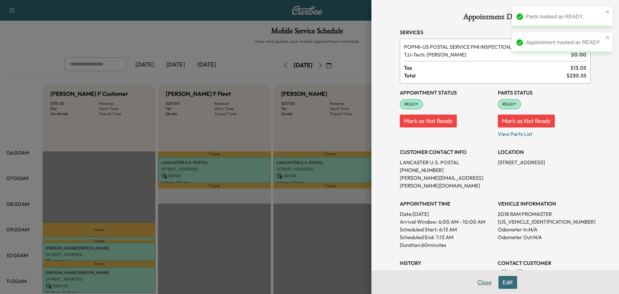
click at [480, 280] on button "Close" at bounding box center [484, 282] width 23 height 13
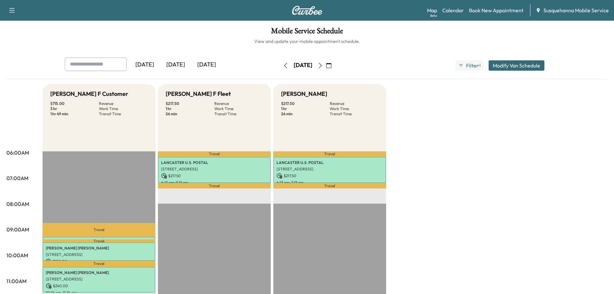
click at [283, 65] on icon "button" at bounding box center [285, 65] width 5 height 5
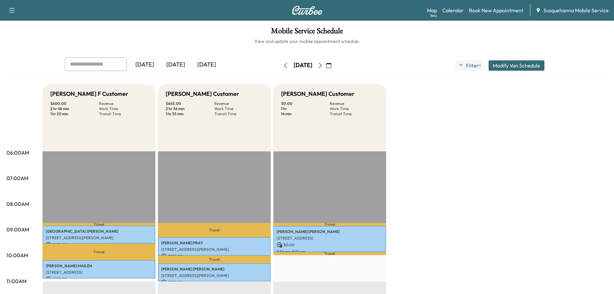
click at [323, 67] on icon "button" at bounding box center [320, 65] width 5 height 5
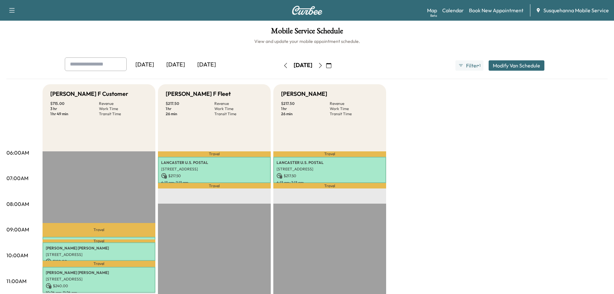
click at [322, 66] on icon "button" at bounding box center [320, 65] width 3 height 5
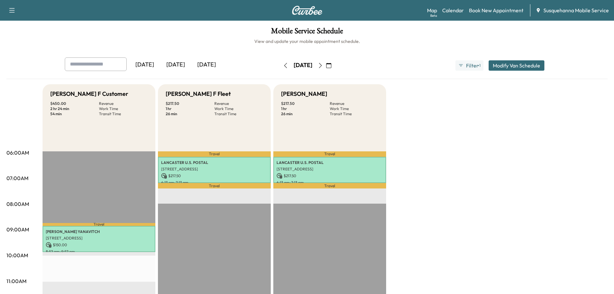
click at [334, 66] on button "button" at bounding box center [328, 65] width 11 height 10
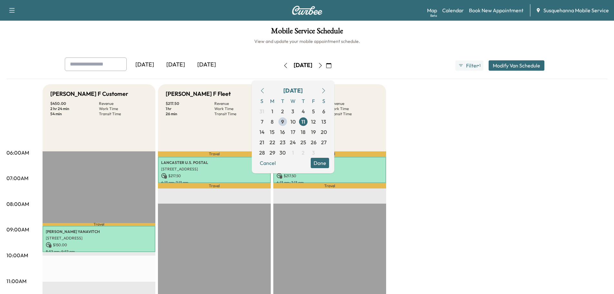
click at [329, 167] on button "Done" at bounding box center [320, 163] width 18 height 10
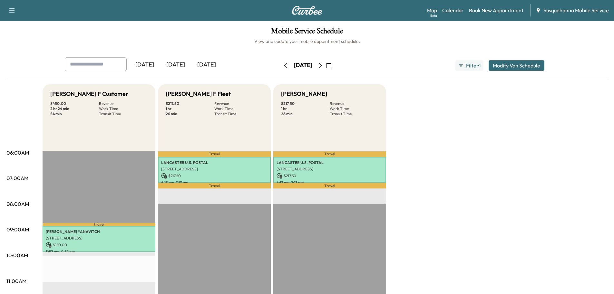
click at [322, 68] on icon "button" at bounding box center [320, 65] width 3 height 5
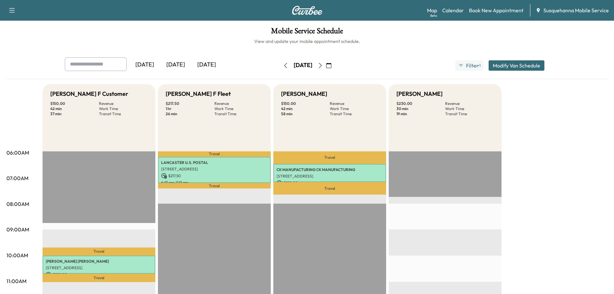
click at [283, 67] on icon "button" at bounding box center [285, 65] width 5 height 5
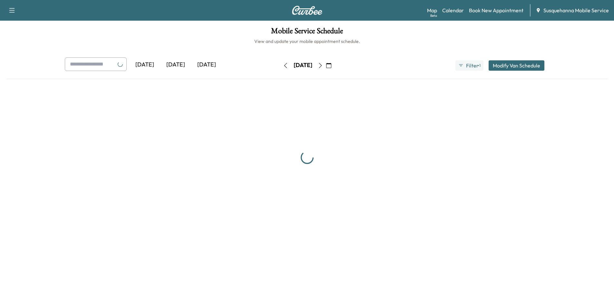
click at [280, 67] on button "button" at bounding box center [285, 65] width 11 height 10
click at [282, 67] on div "[DATE]" at bounding box center [305, 65] width 46 height 10
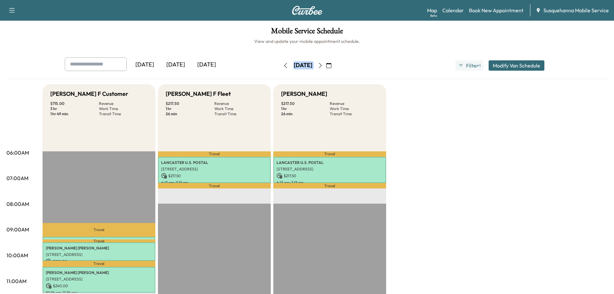
click at [294, 67] on div "[DATE]" at bounding box center [303, 65] width 19 height 8
click at [283, 66] on icon "button" at bounding box center [285, 65] width 5 height 5
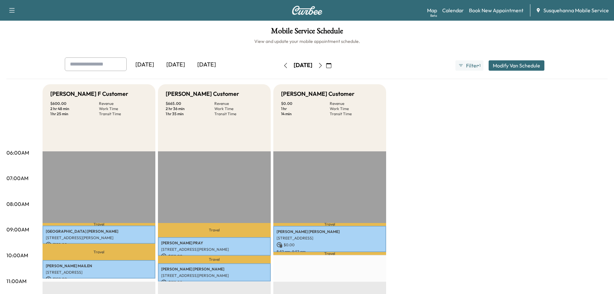
click at [323, 65] on icon "button" at bounding box center [320, 65] width 5 height 5
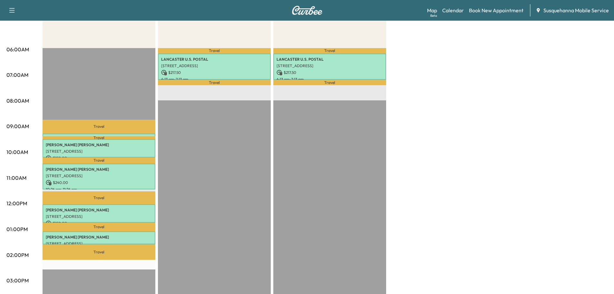
scroll to position [172, 0]
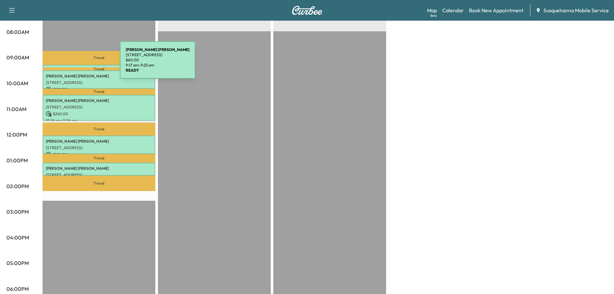
click at [72, 65] on div "[PERSON_NAME] [STREET_ADDRESS] $ 60.00 9:17 am - 9:23 am" at bounding box center [99, 68] width 113 height 6
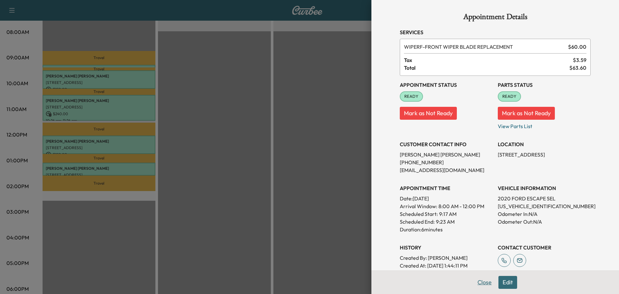
click at [477, 284] on button "Close" at bounding box center [484, 282] width 23 height 13
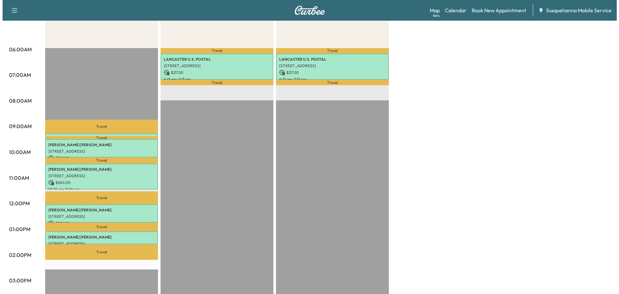
scroll to position [69, 0]
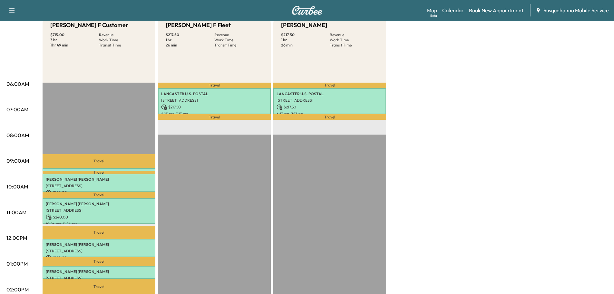
click at [526, 99] on div "[PERSON_NAME] F Customer $ 715.00 Revenue 3 hr Work Time 1 hr 49 min Transit Ti…" at bounding box center [325, 257] width 565 height 484
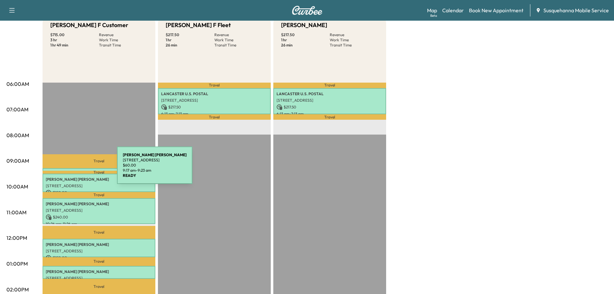
click at [69, 169] on div "[PERSON_NAME] [STREET_ADDRESS] $ 60.00 9:17 am - 9:23 am" at bounding box center [99, 171] width 113 height 6
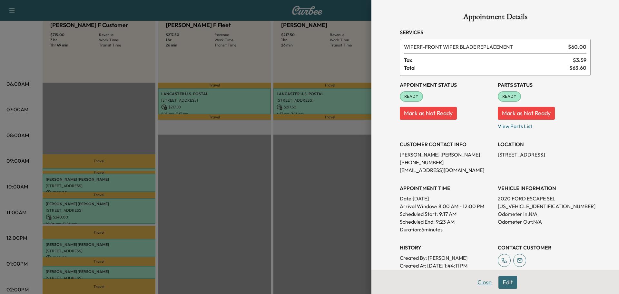
click at [473, 282] on button "Close" at bounding box center [484, 282] width 23 height 13
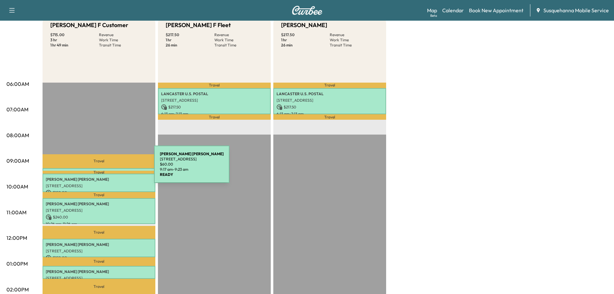
click at [106, 168] on div "[PERSON_NAME] [STREET_ADDRESS] $ 60.00 9:17 am - 9:23 am" at bounding box center [99, 171] width 113 height 6
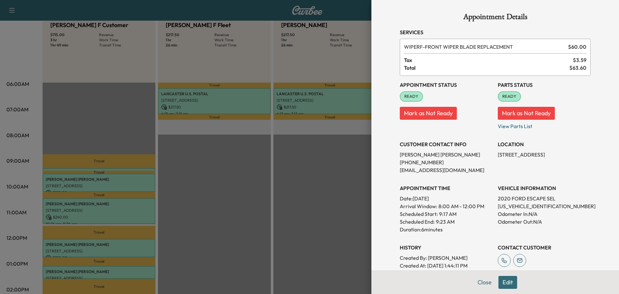
click at [502, 283] on button "Edit" at bounding box center [507, 282] width 19 height 13
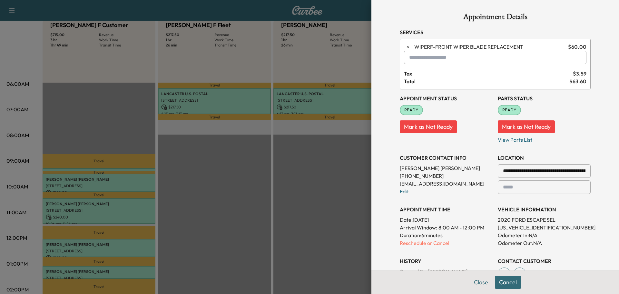
click at [437, 57] on input "text" at bounding box center [495, 58] width 182 height 14
click at [424, 75] on p "TJJ - Tech: [PERSON_NAME]" at bounding box center [472, 74] width 140 height 9
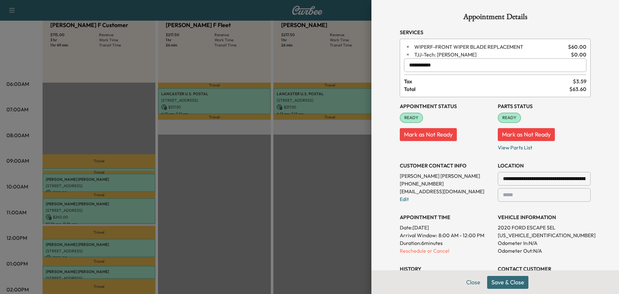
type input "**********"
click at [512, 282] on button "Save & Close" at bounding box center [507, 282] width 41 height 13
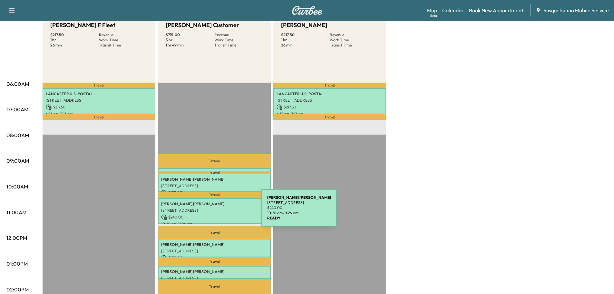
click at [213, 211] on div "[PERSON_NAME] [STREET_ADDRESS] $ 240.00 10:26 am - 11:26 am" at bounding box center [214, 211] width 113 height 26
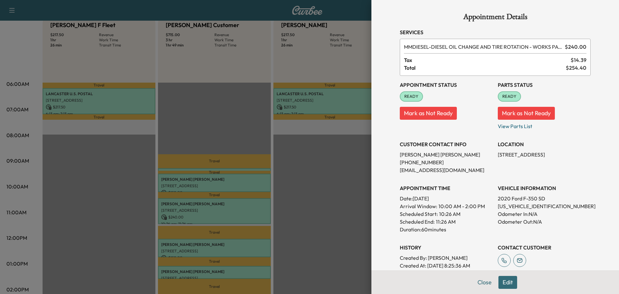
click at [509, 284] on button "Edit" at bounding box center [507, 282] width 19 height 13
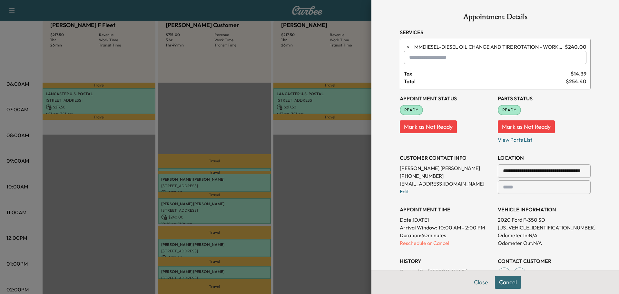
click at [445, 59] on input "text" at bounding box center [495, 58] width 182 height 14
click at [436, 72] on p "TBF - Tech: [PERSON_NAME] F" at bounding box center [472, 74] width 140 height 9
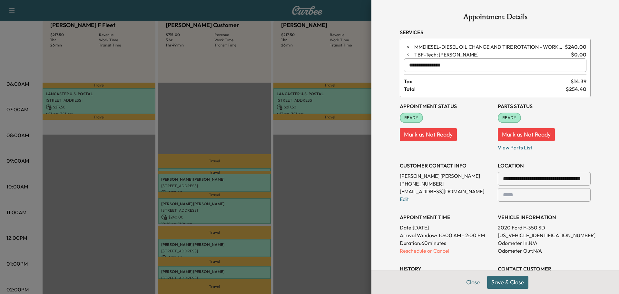
type input "**********"
click at [500, 283] on button "Save & Close" at bounding box center [507, 282] width 41 height 13
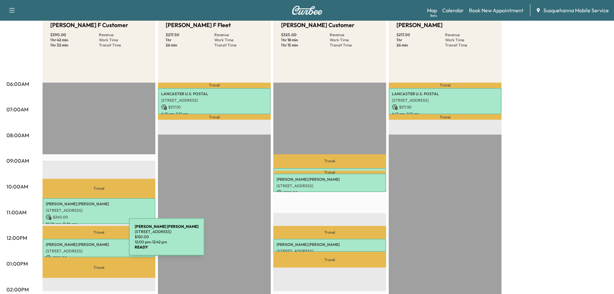
click at [81, 244] on p "[PERSON_NAME]" at bounding box center [99, 244] width 106 height 5
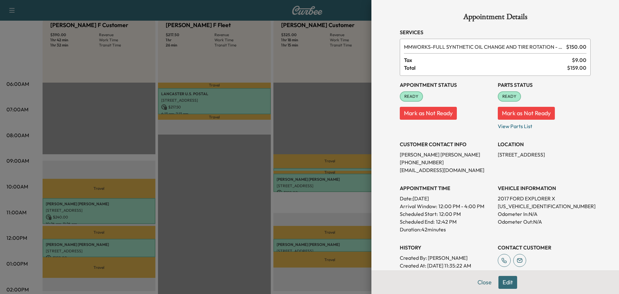
click at [70, 211] on div at bounding box center [309, 147] width 619 height 294
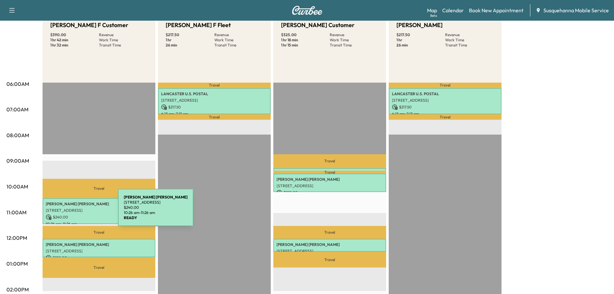
click at [70, 211] on p "[STREET_ADDRESS]" at bounding box center [99, 210] width 106 height 5
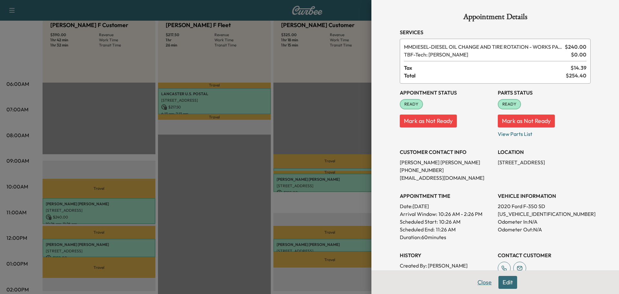
click at [475, 279] on button "Close" at bounding box center [484, 282] width 23 height 13
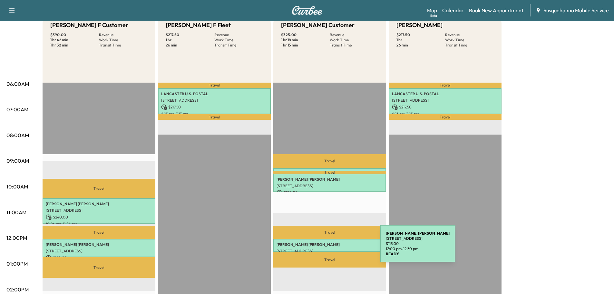
click at [332, 248] on p "[STREET_ADDRESS]" at bounding box center [330, 250] width 106 height 5
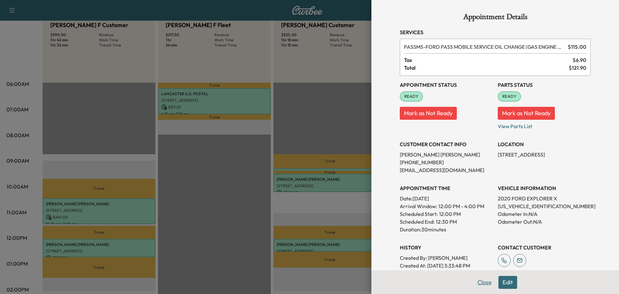
click at [479, 283] on button "Close" at bounding box center [484, 282] width 23 height 13
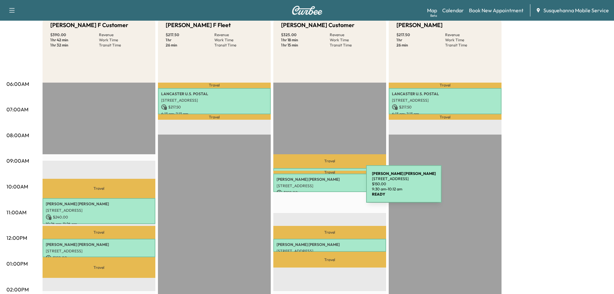
click at [318, 187] on p "[STREET_ADDRESS]" at bounding box center [330, 185] width 106 height 5
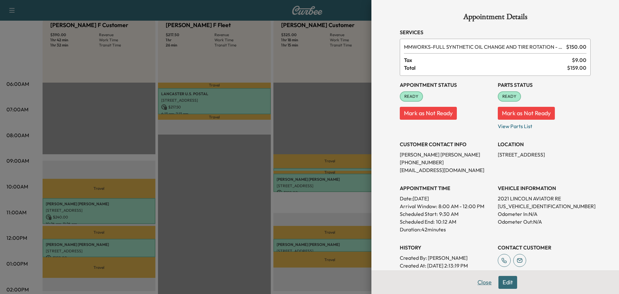
click at [477, 282] on button "Close" at bounding box center [484, 282] width 23 height 13
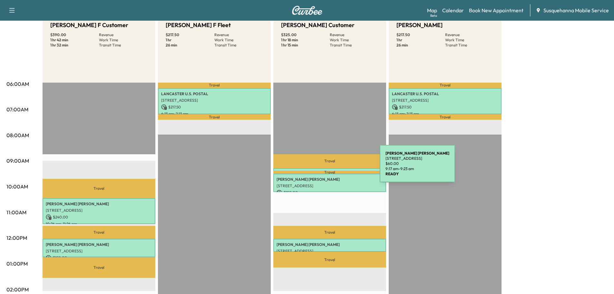
click at [331, 168] on div "[PERSON_NAME] [STREET_ADDRESS] $ 60.00 9:17 am - 9:23 am" at bounding box center [329, 171] width 113 height 6
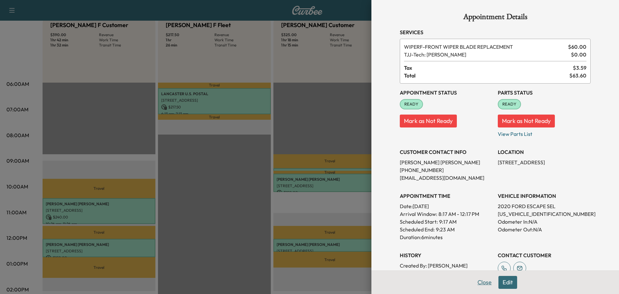
click at [484, 282] on button "Close" at bounding box center [484, 282] width 23 height 13
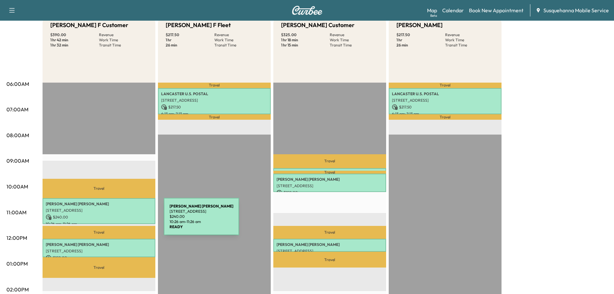
click at [115, 221] on p "10:26 am - 11:26 am" at bounding box center [99, 223] width 106 height 5
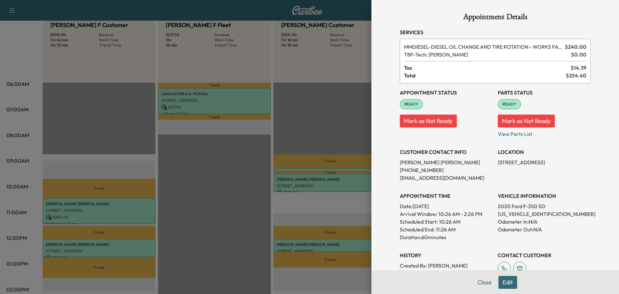
click at [502, 281] on button "Edit" at bounding box center [507, 282] width 19 height 13
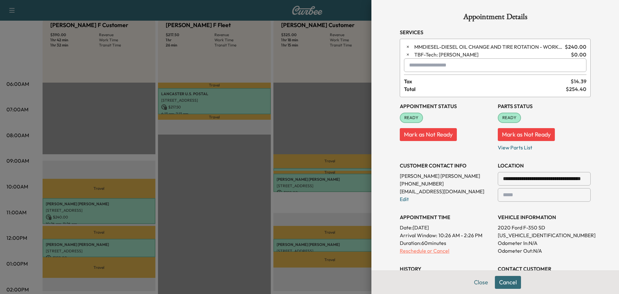
click at [421, 252] on p "Reschedule or Cancel" at bounding box center [446, 251] width 93 height 8
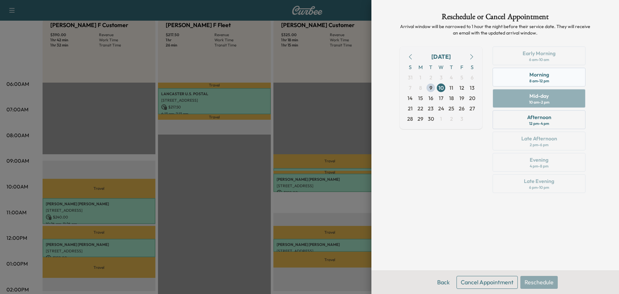
click at [519, 81] on div "Morning 8 am - 12 pm" at bounding box center [539, 77] width 93 height 19
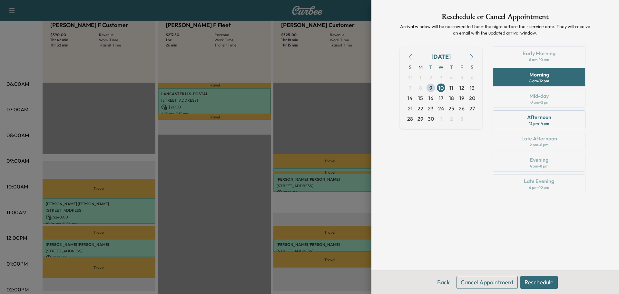
click at [536, 282] on button "Reschedule" at bounding box center [538, 282] width 37 height 13
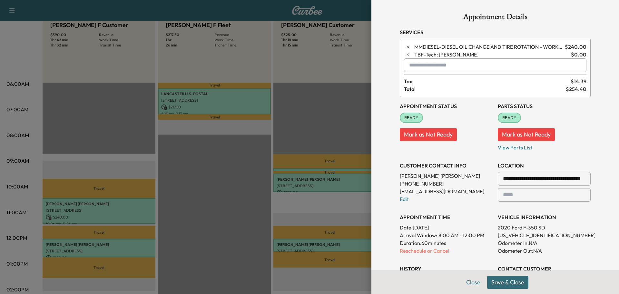
click at [495, 284] on button "Save & Close" at bounding box center [507, 282] width 41 height 13
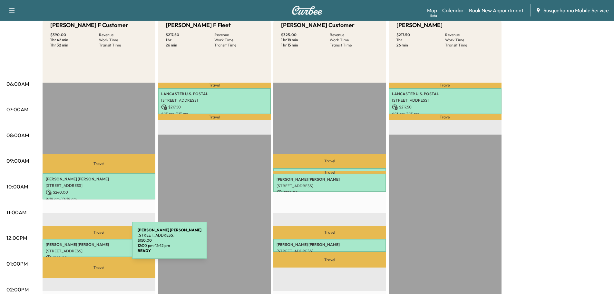
click at [86, 243] on p "[PERSON_NAME]" at bounding box center [99, 244] width 106 height 5
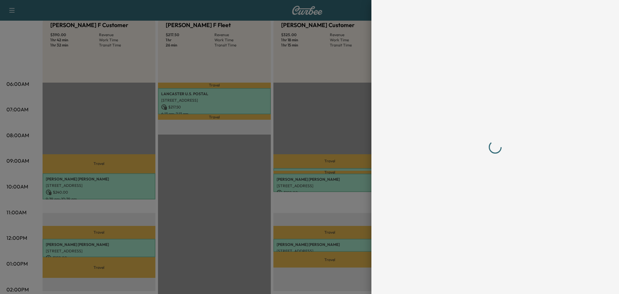
click at [86, 243] on div at bounding box center [309, 147] width 619 height 294
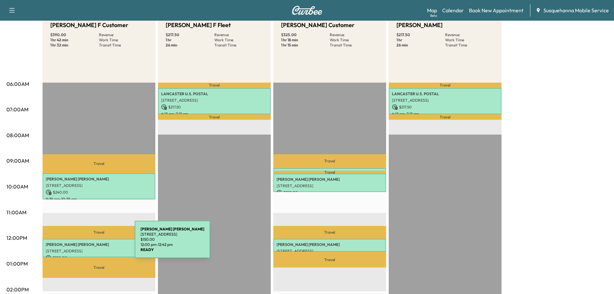
click at [86, 243] on p "[PERSON_NAME]" at bounding box center [99, 244] width 106 height 5
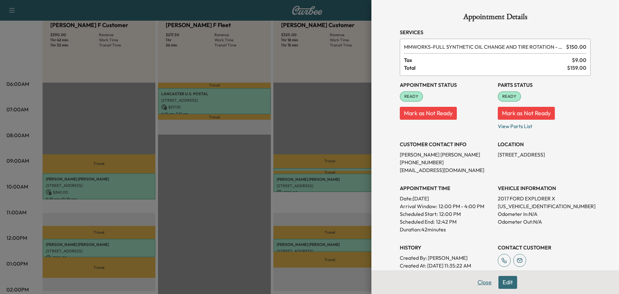
click at [483, 282] on button "Close" at bounding box center [484, 282] width 23 height 13
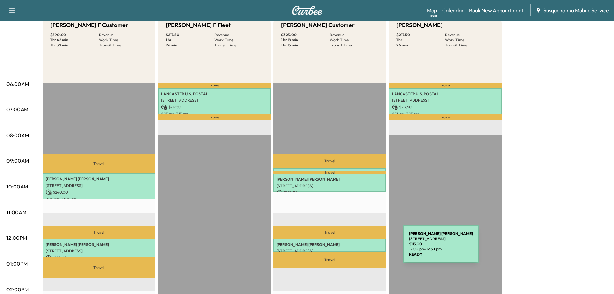
click at [355, 248] on p "[STREET_ADDRESS]" at bounding box center [330, 250] width 106 height 5
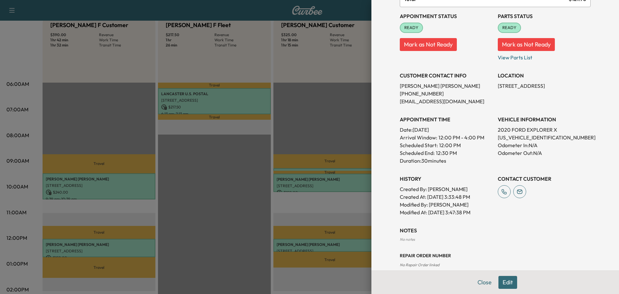
click at [474, 281] on button "Close" at bounding box center [484, 282] width 23 height 13
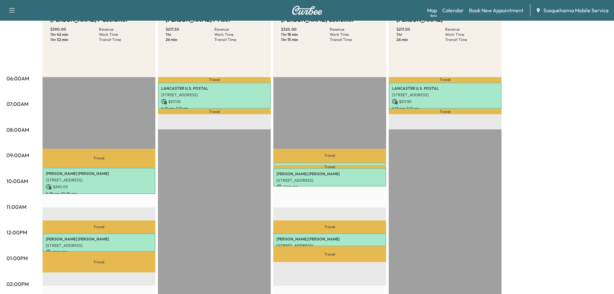
scroll to position [0, 0]
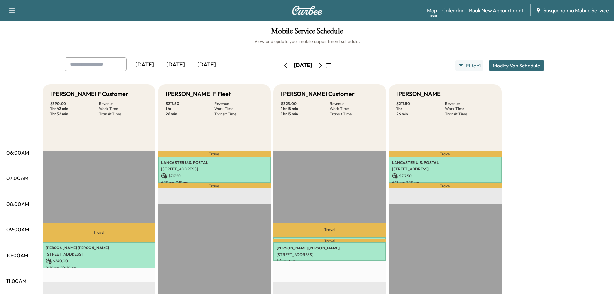
click at [322, 64] on icon "button" at bounding box center [320, 65] width 3 height 5
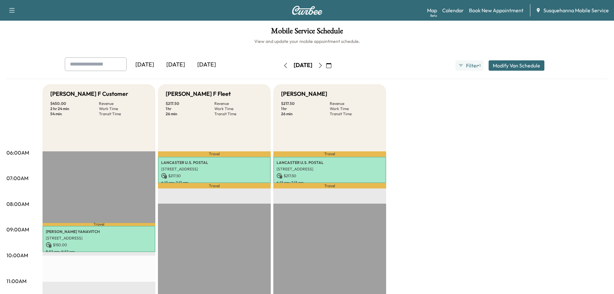
click at [283, 66] on icon "button" at bounding box center [285, 65] width 5 height 5
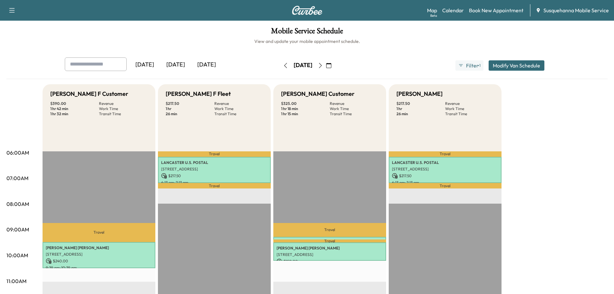
click at [280, 66] on button "button" at bounding box center [285, 65] width 11 height 10
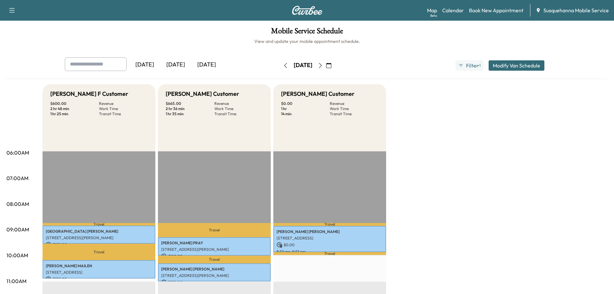
click at [323, 65] on icon "button" at bounding box center [320, 65] width 5 height 5
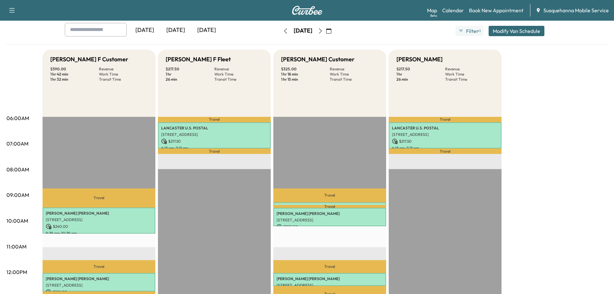
scroll to position [69, 0]
